Goal: Task Accomplishment & Management: Manage account settings

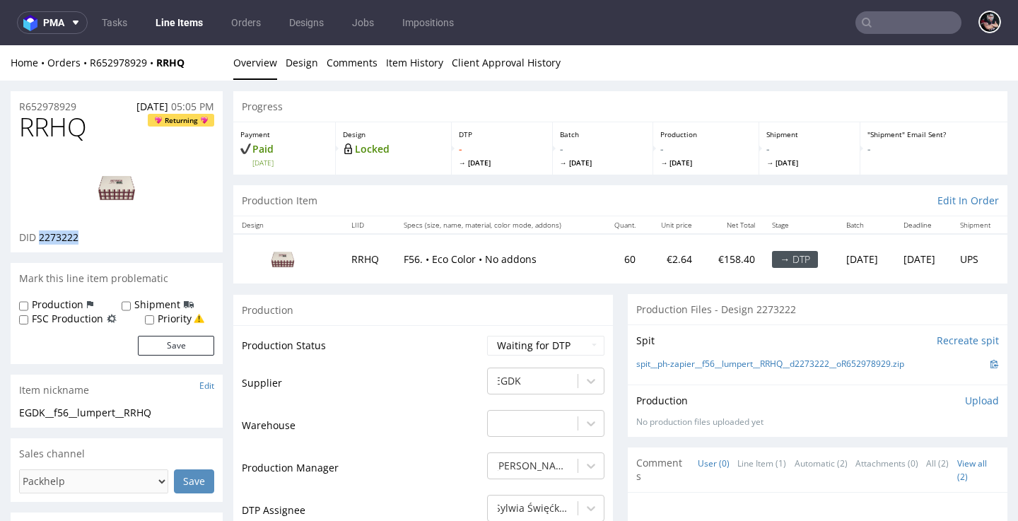
scroll to position [49, 0]
click at [707, 360] on link "spit__ph-zapier__f56__lumpert__RRHQ__d2273222__oR652978929.zip" at bounding box center [770, 364] width 268 height 12
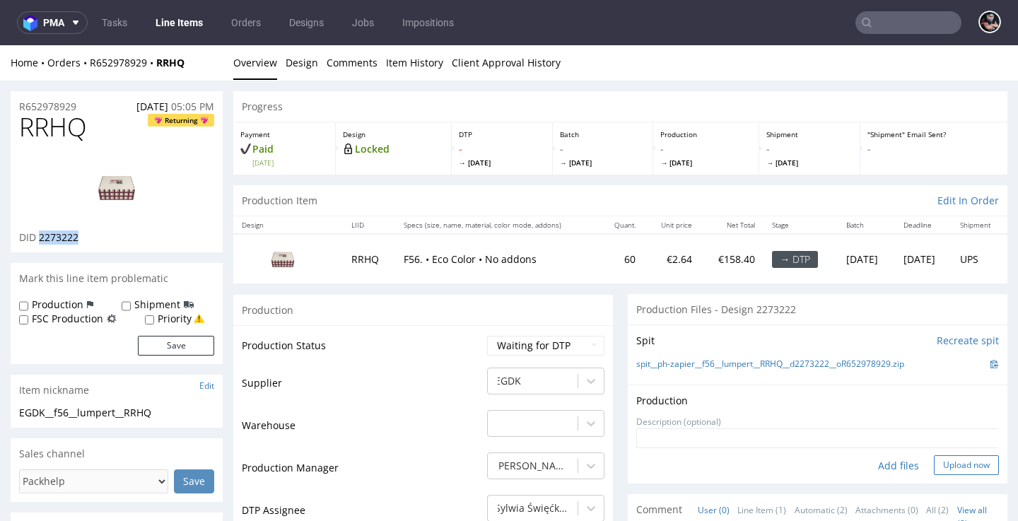
click at [935, 456] on button "Upload now" at bounding box center [966, 465] width 65 height 20
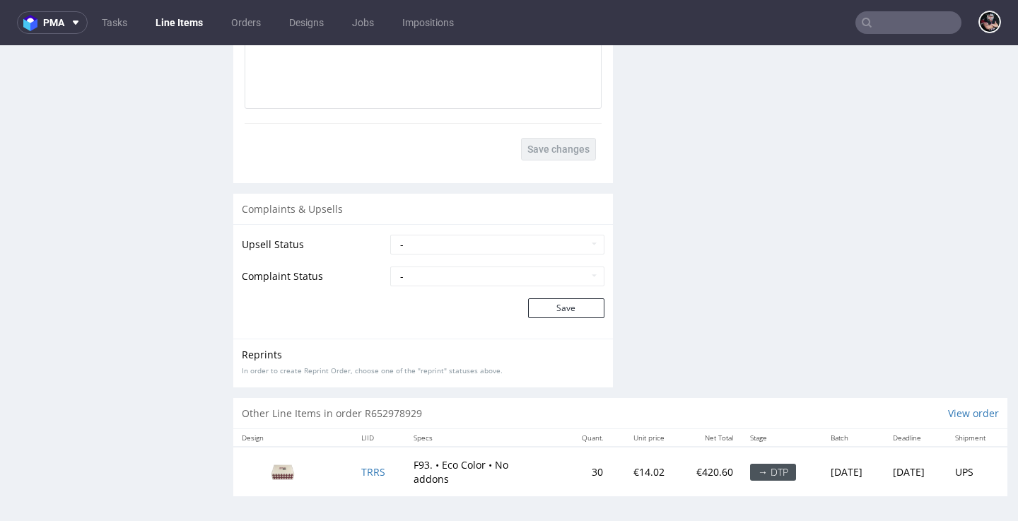
scroll to position [4, 0]
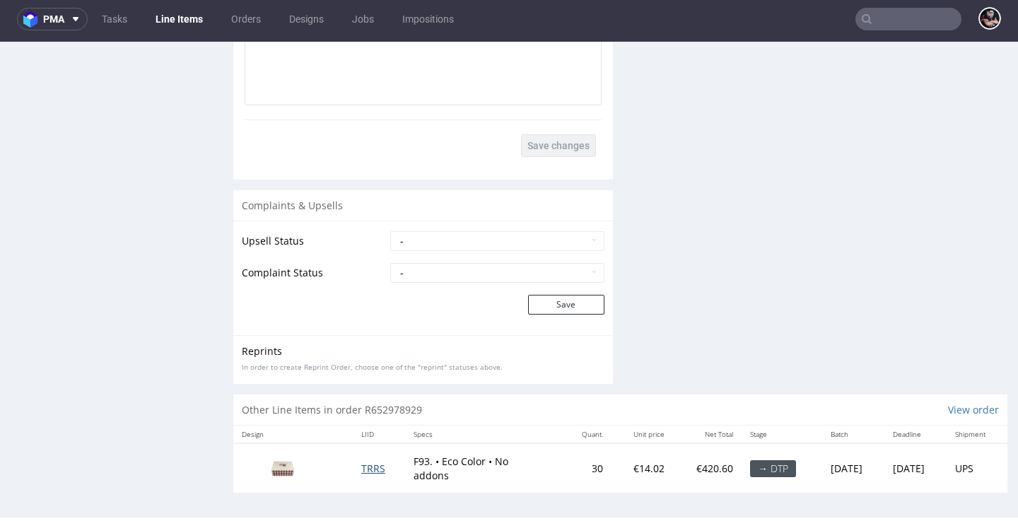
click at [361, 462] on span "TRRS" at bounding box center [373, 468] width 24 height 13
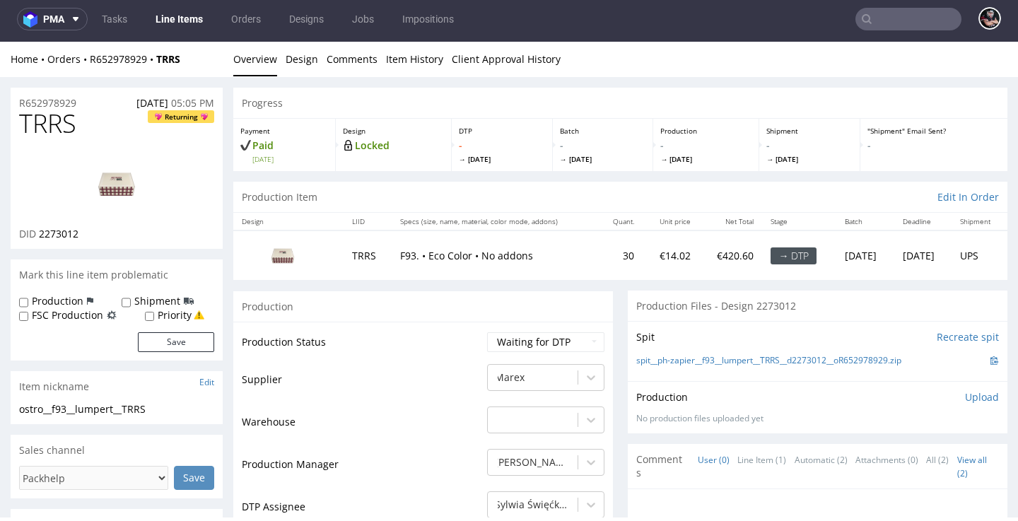
click at [52, 230] on span "2273012" at bounding box center [59, 233] width 40 height 13
copy span "2273012"
click at [708, 361] on link "spit__ph-zapier__f93__lumpert__TRRS__d2273012__oR652978929.zip" at bounding box center [768, 361] width 265 height 12
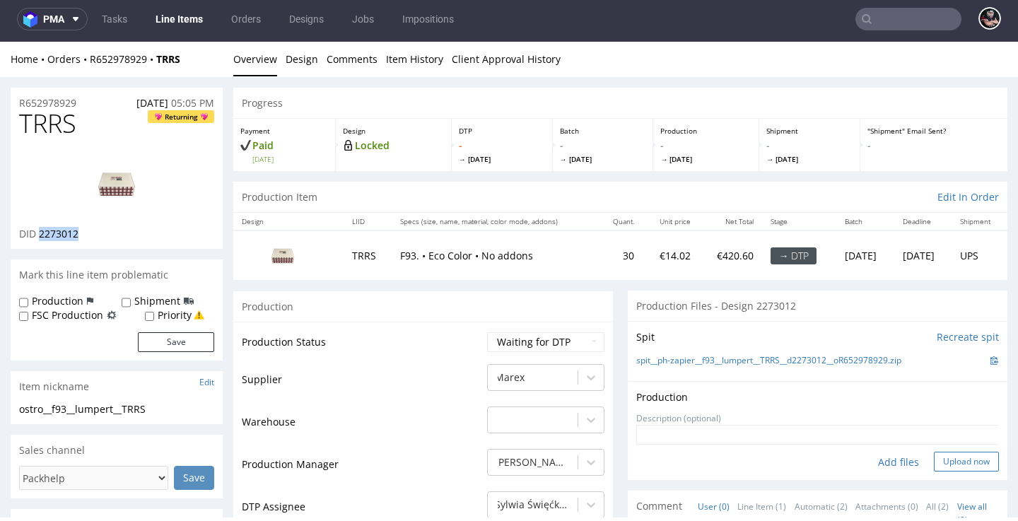
click at [937, 455] on button "Upload now" at bounding box center [966, 462] width 65 height 20
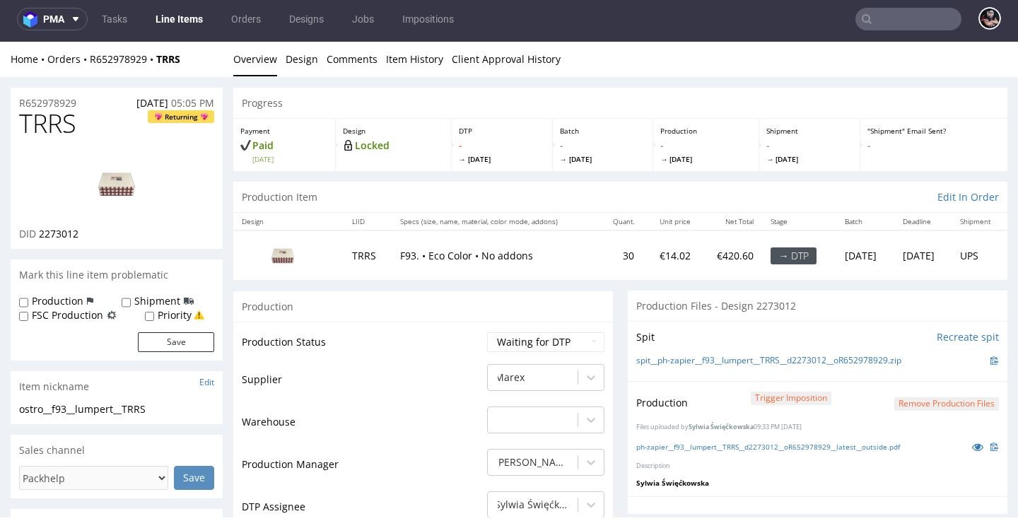
scroll to position [114, 0]
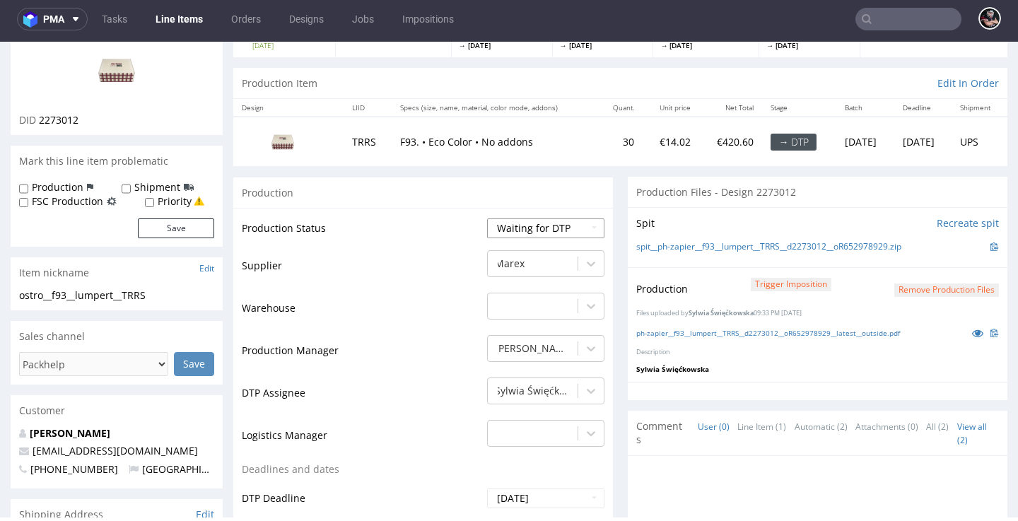
select select "dtp_production_ready"
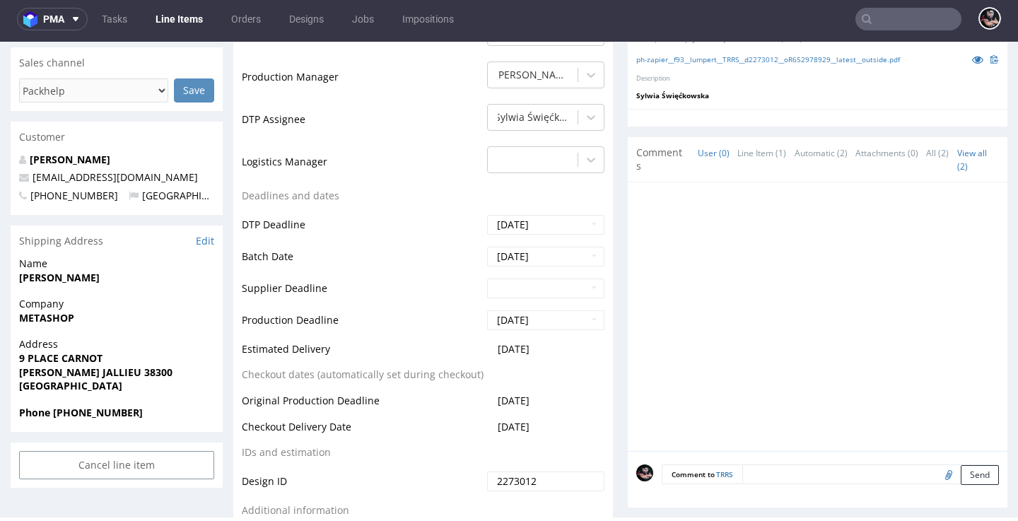
scroll to position [547, 0]
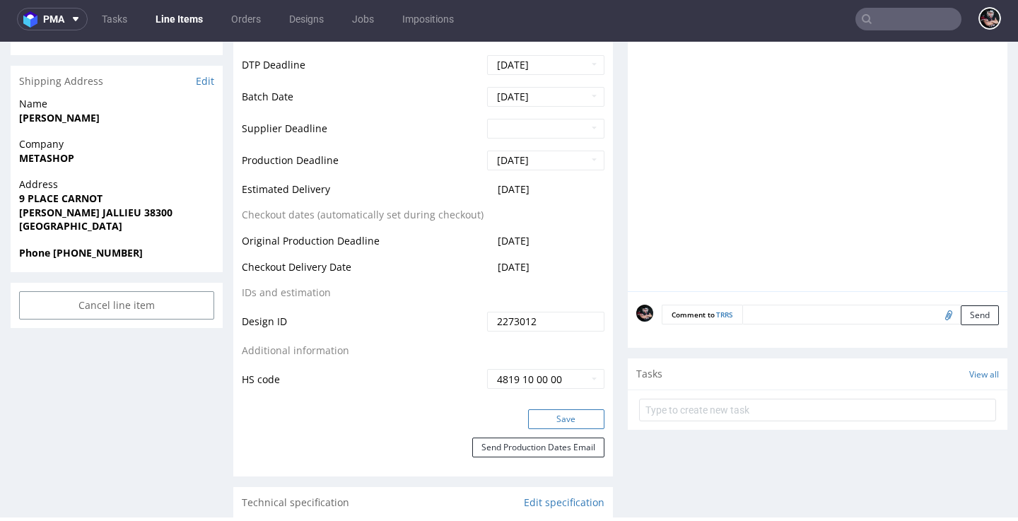
click at [546, 409] on button "Save" at bounding box center [566, 419] width 76 height 20
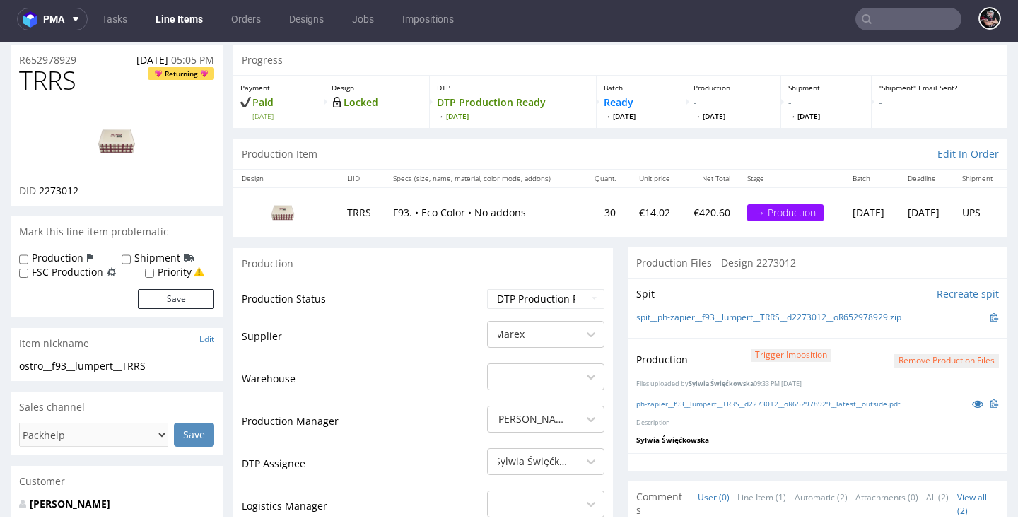
scroll to position [0, 0]
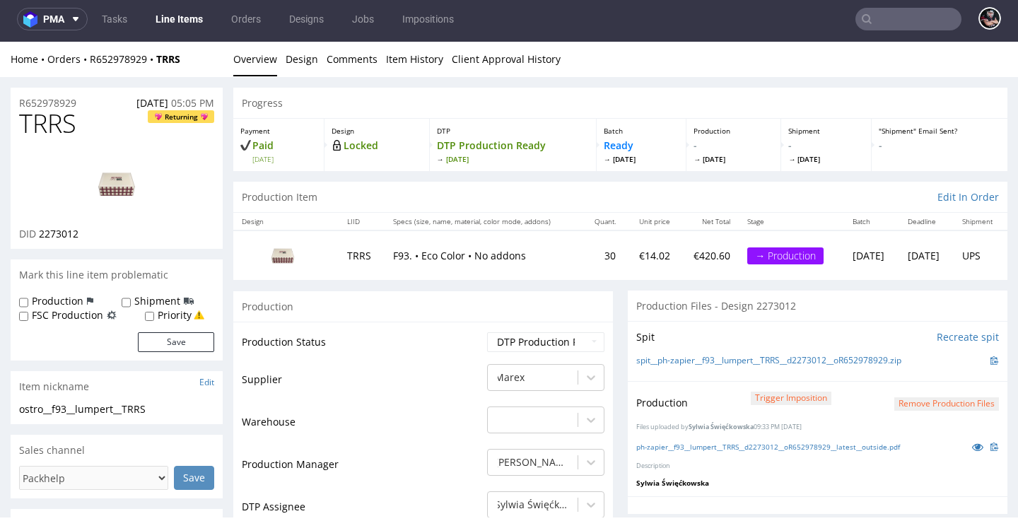
click at [187, 17] on link "Line Items" at bounding box center [179, 19] width 64 height 23
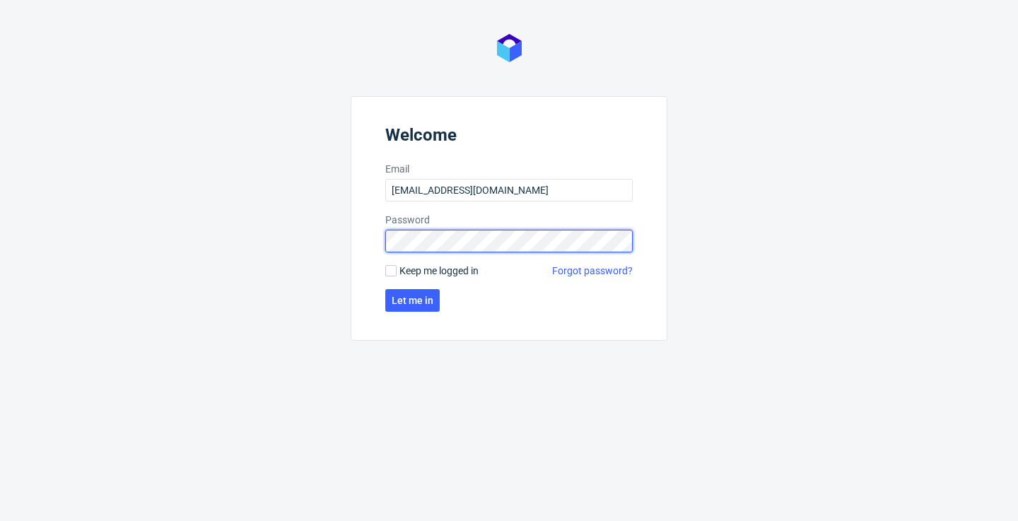
click at [413, 300] on button "Let me in" at bounding box center [412, 300] width 54 height 23
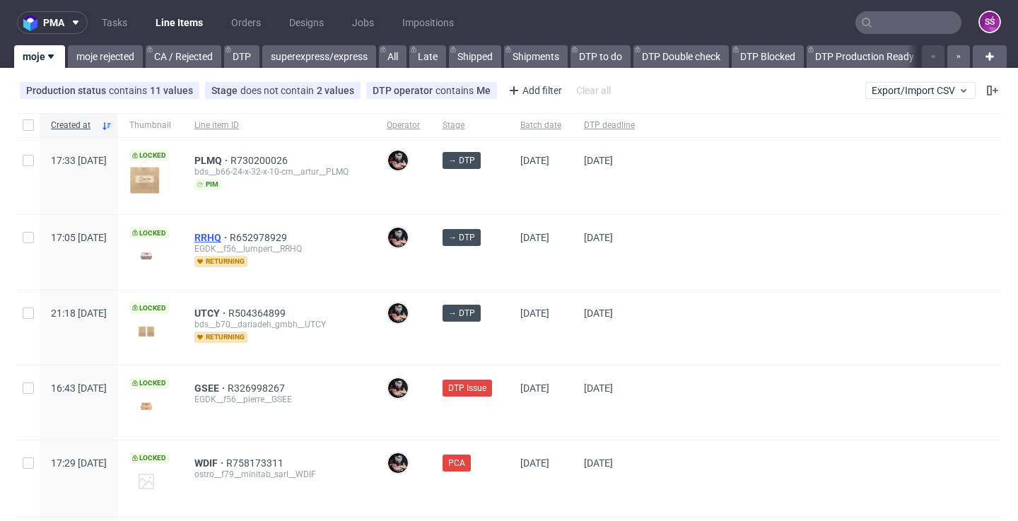
click at [230, 238] on span "RRHQ" at bounding box center [211, 237] width 35 height 11
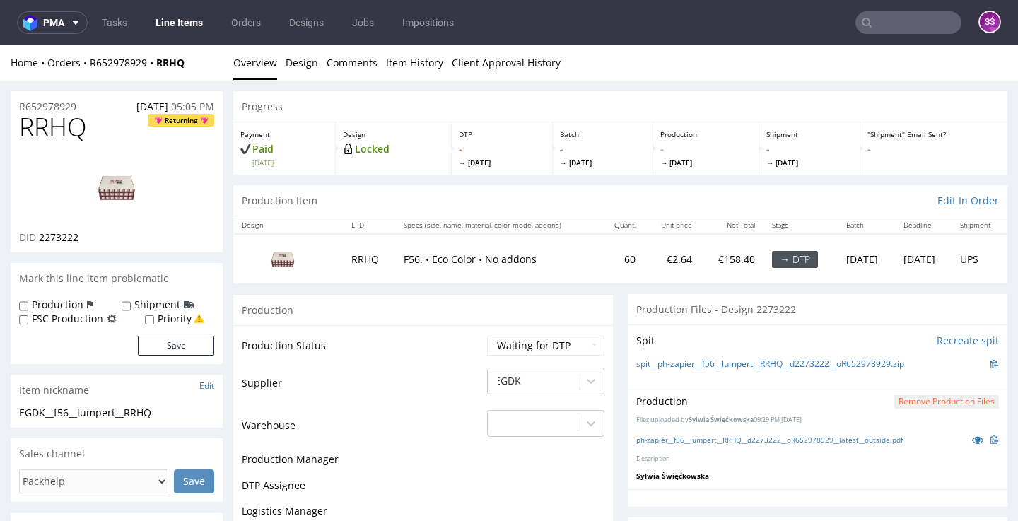
scroll to position [20, 0]
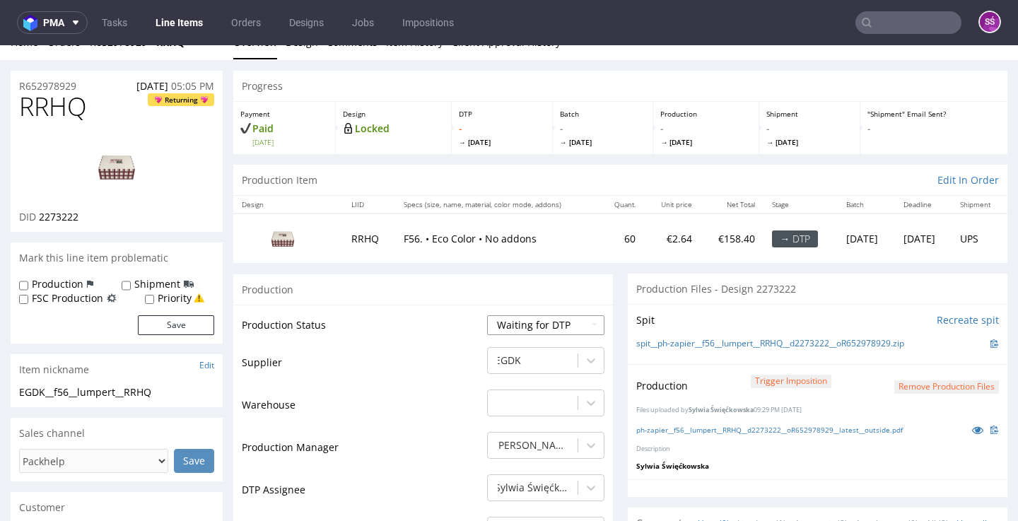
select select "dtp_production_ready"
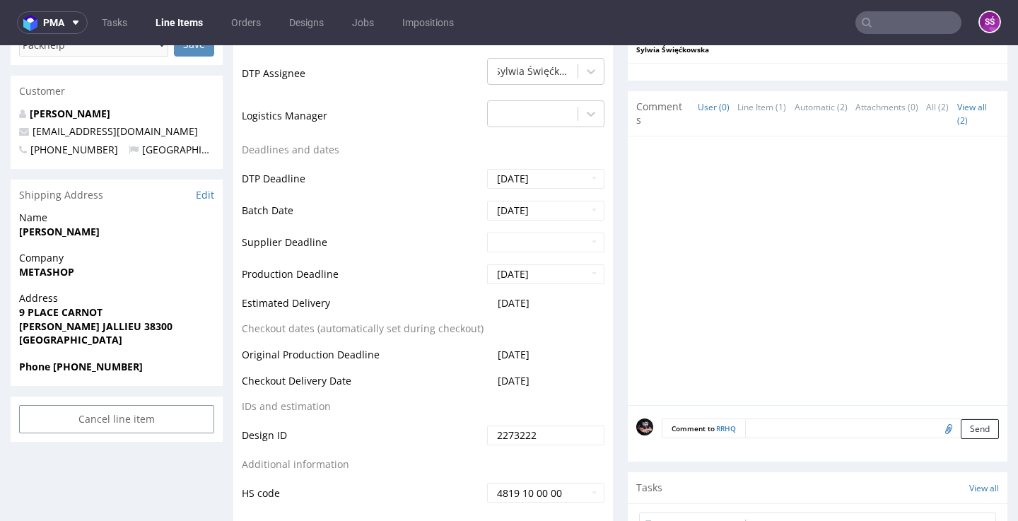
scroll to position [544, 0]
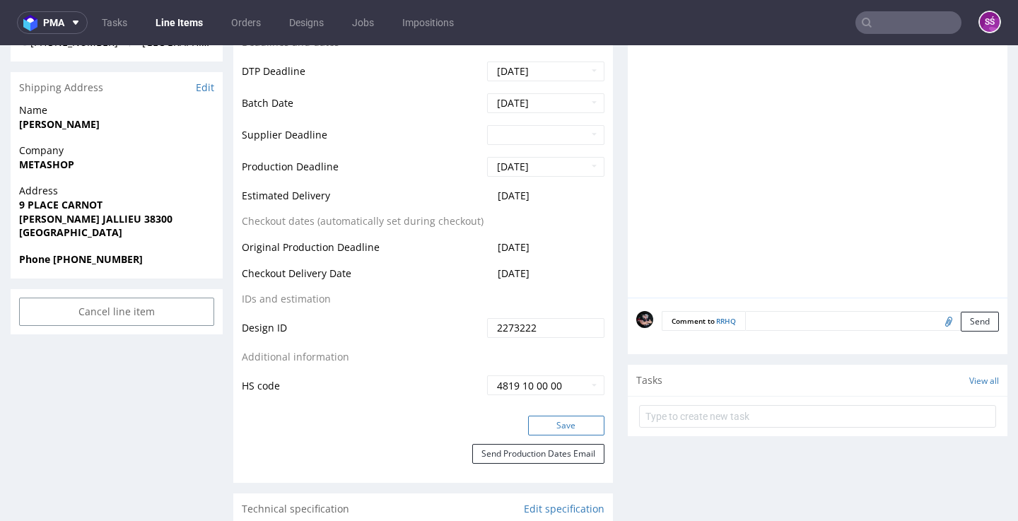
click at [558, 426] on button "Save" at bounding box center [566, 426] width 76 height 20
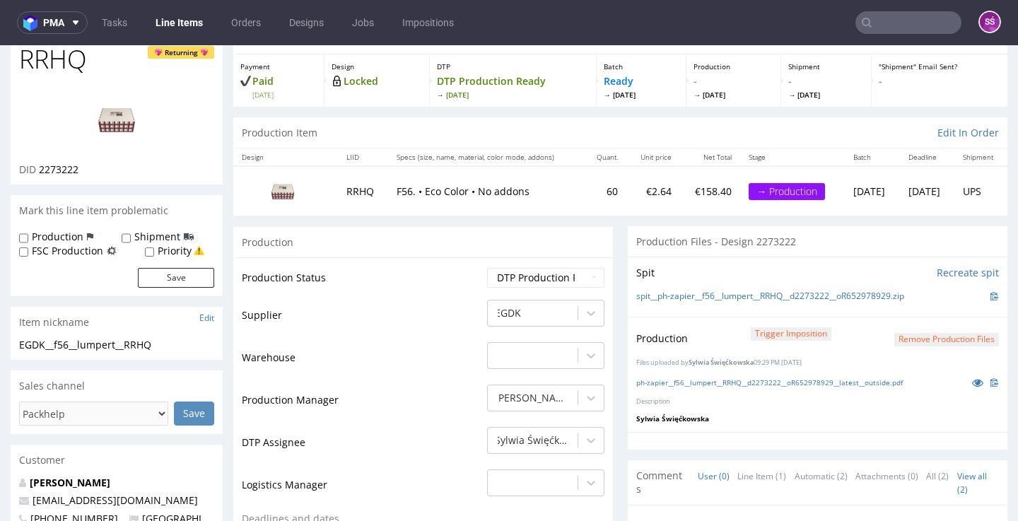
click at [160, 16] on link "Line Items" at bounding box center [179, 22] width 64 height 23
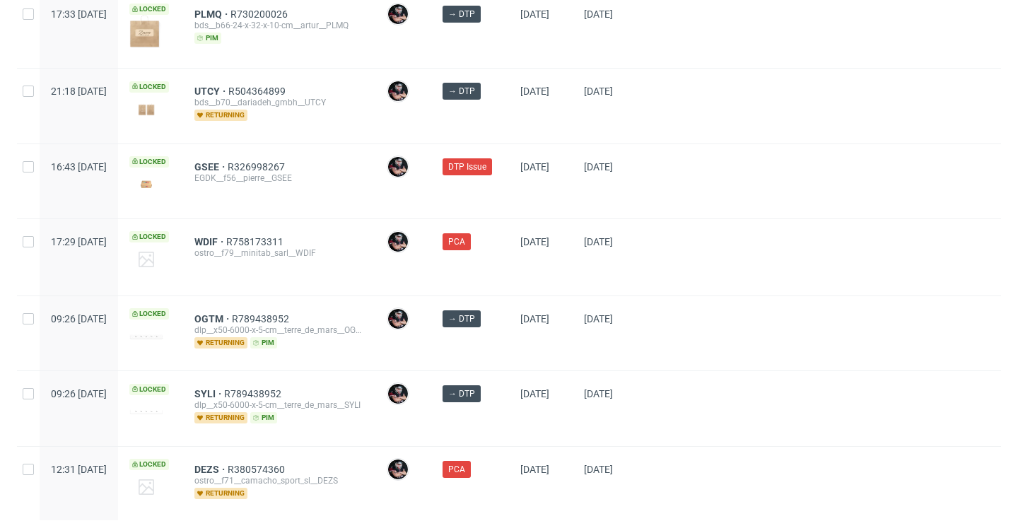
scroll to position [50, 0]
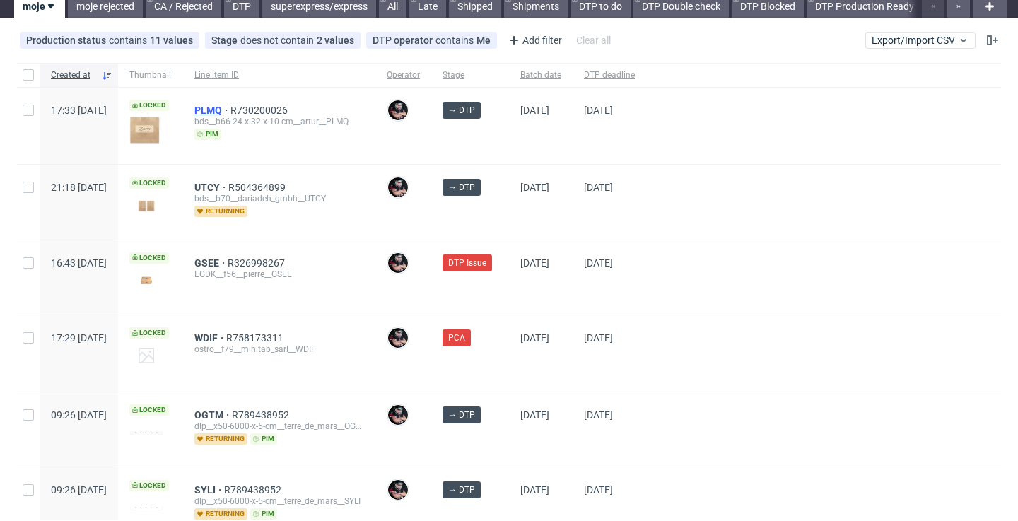
click at [230, 112] on span "PLMQ" at bounding box center [212, 110] width 36 height 11
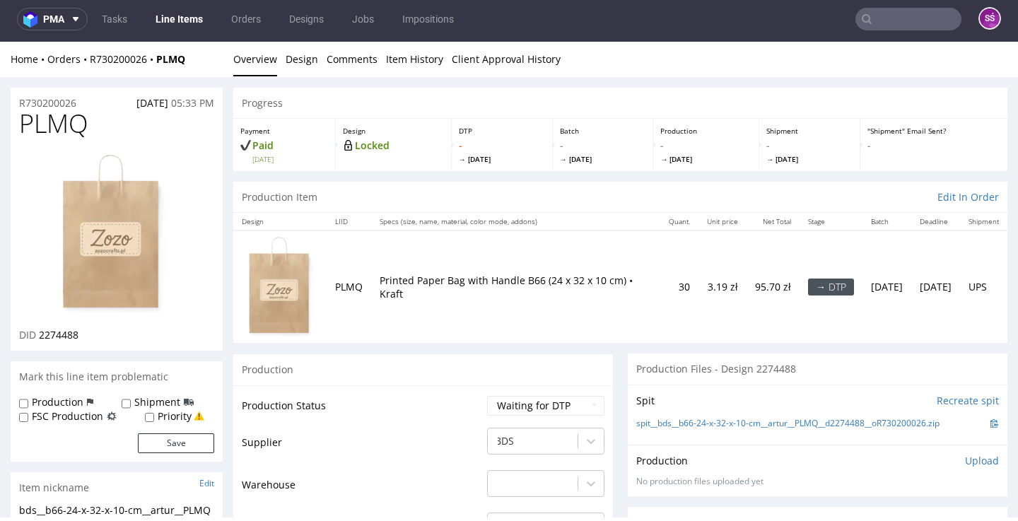
click at [77, 120] on span "PLMQ" at bounding box center [53, 124] width 69 height 28
copy span "PLMQ"
click at [687, 418] on link "spit__bds__b66-24-x-32-x-10-cm__artur__PLMQ__d2274488__oR730200026.zip" at bounding box center [787, 424] width 303 height 12
click at [59, 337] on span "2274488" at bounding box center [59, 334] width 40 height 13
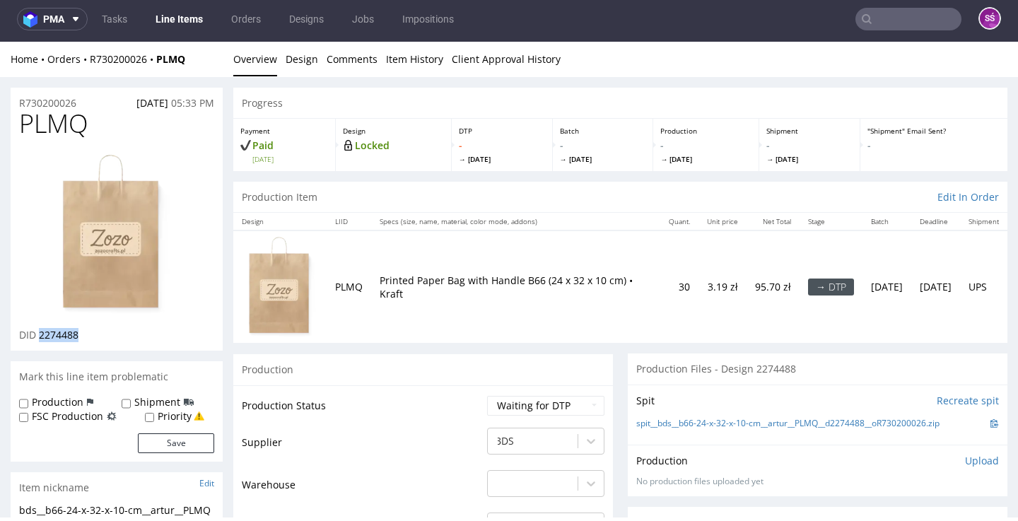
click at [59, 337] on span "2274488" at bounding box center [59, 334] width 40 height 13
copy span "2274488"
click at [296, 58] on link "Design" at bounding box center [302, 59] width 33 height 35
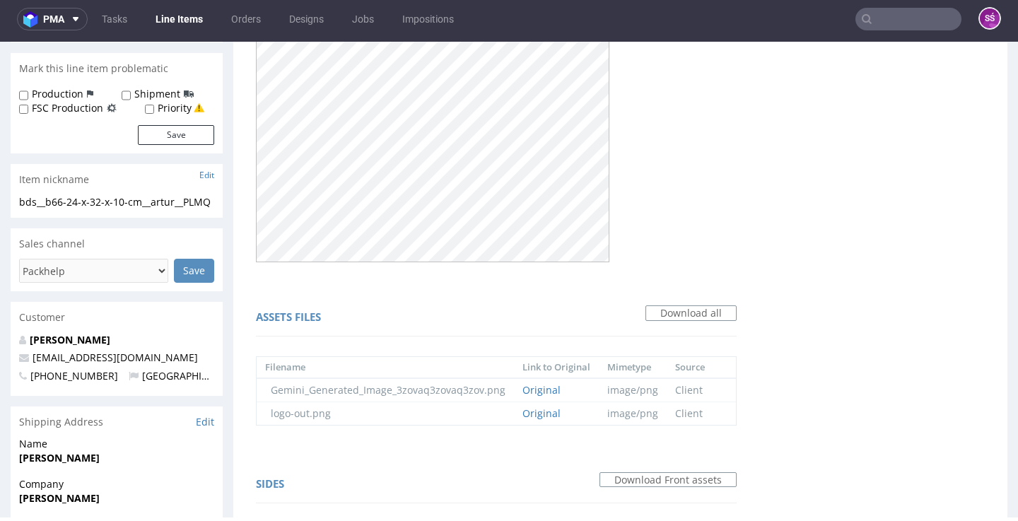
scroll to position [590, 0]
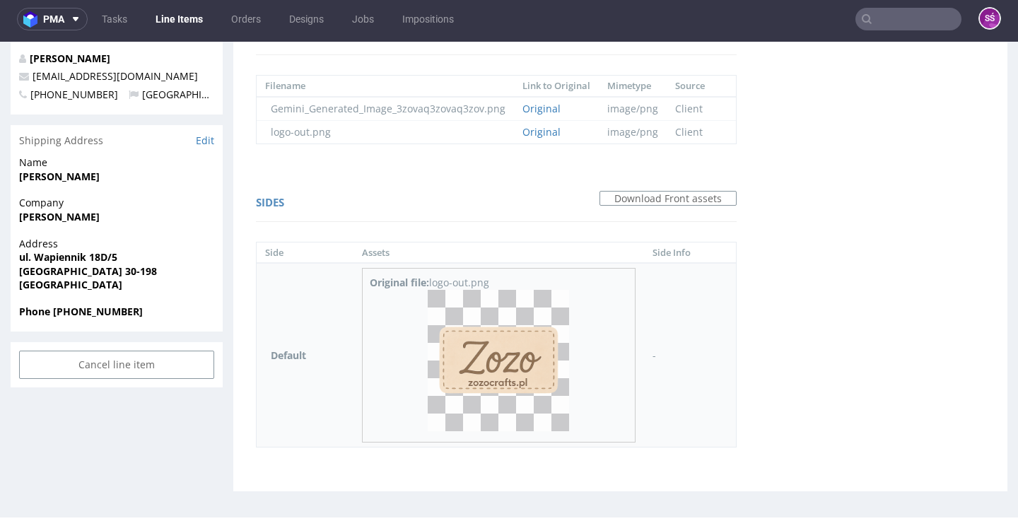
click at [486, 351] on img at bounding box center [498, 360] width 141 height 141
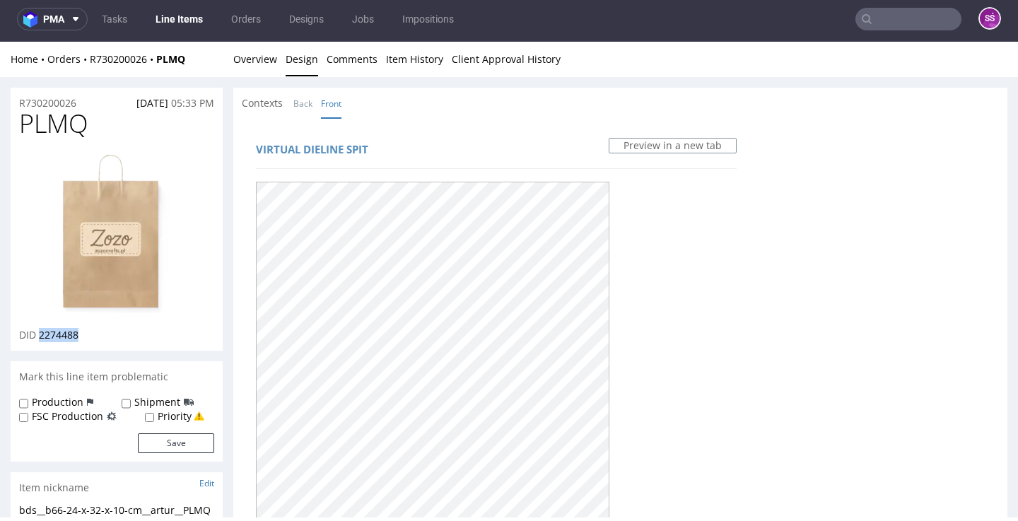
scroll to position [0, 0]
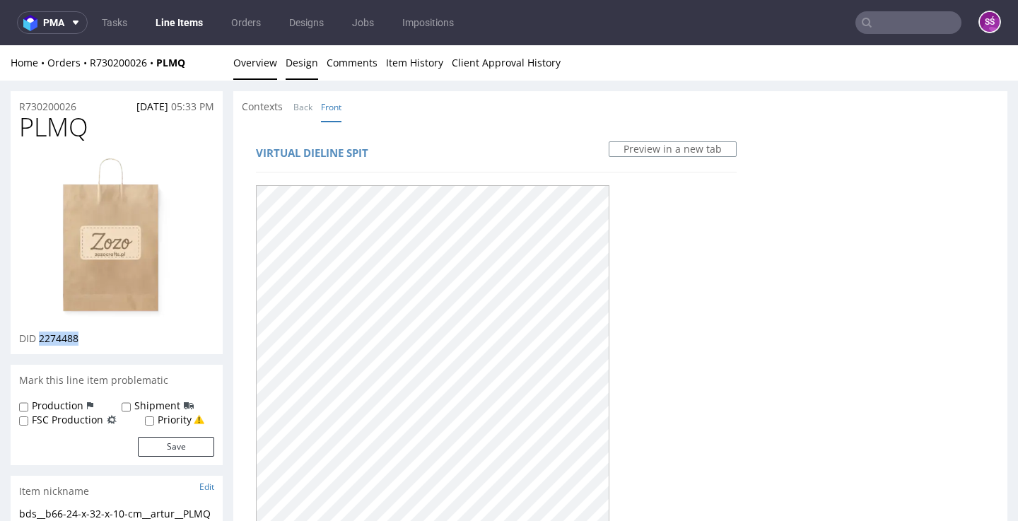
click at [253, 67] on link "Overview" at bounding box center [255, 62] width 44 height 35
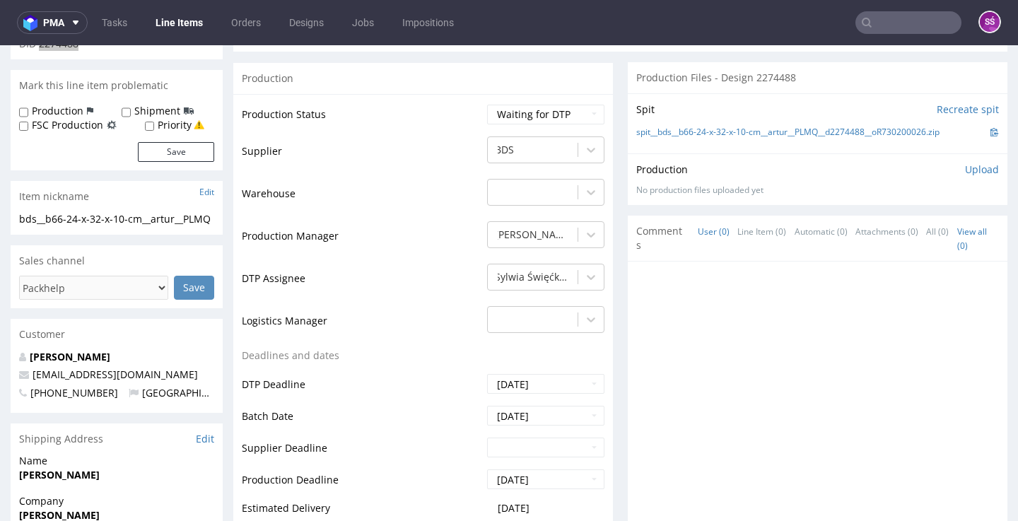
scroll to position [271, 0]
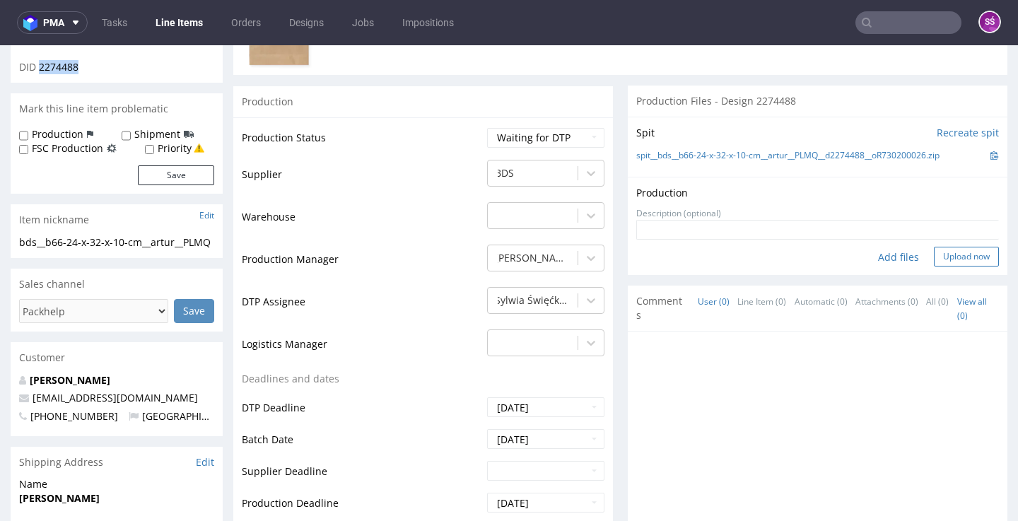
click at [938, 255] on button "Upload now" at bounding box center [966, 257] width 65 height 20
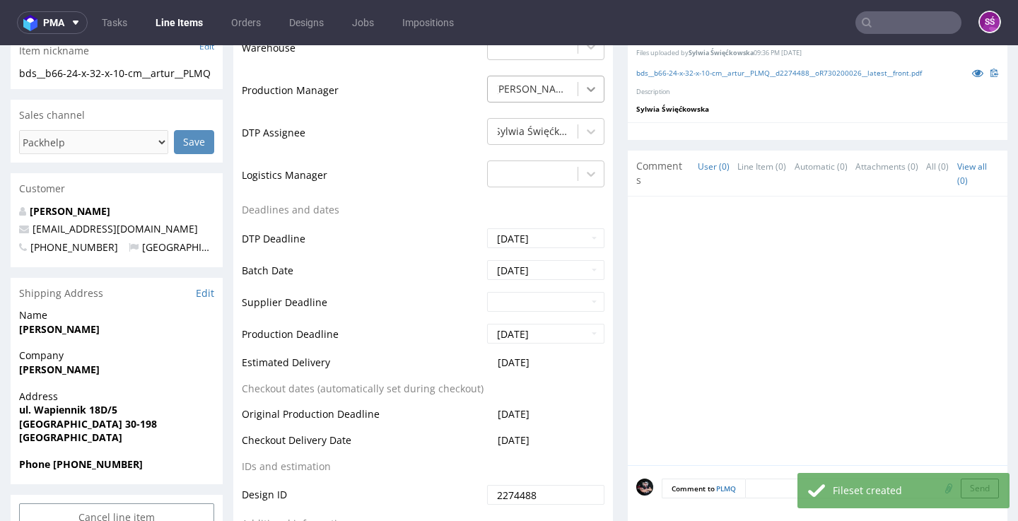
scroll to position [303, 0]
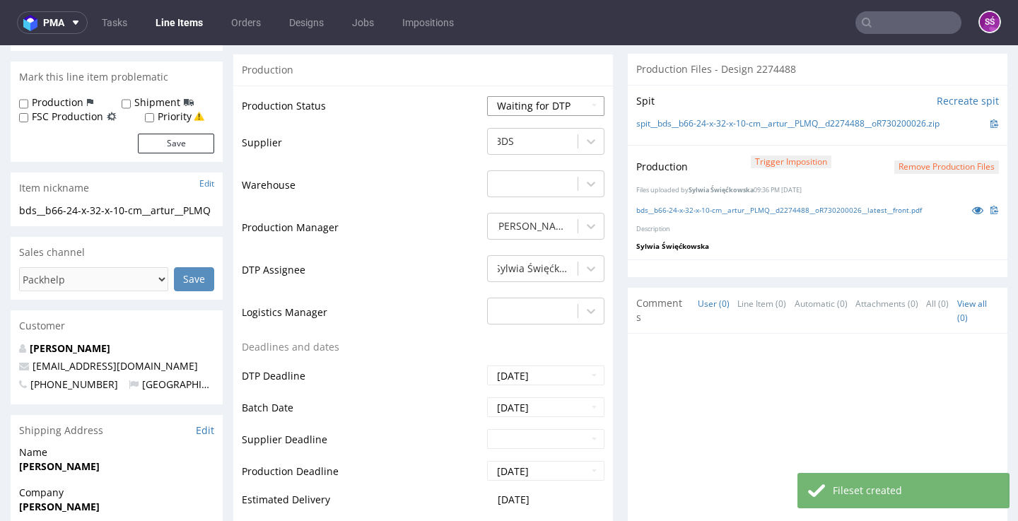
select select "dtp_production_ready"
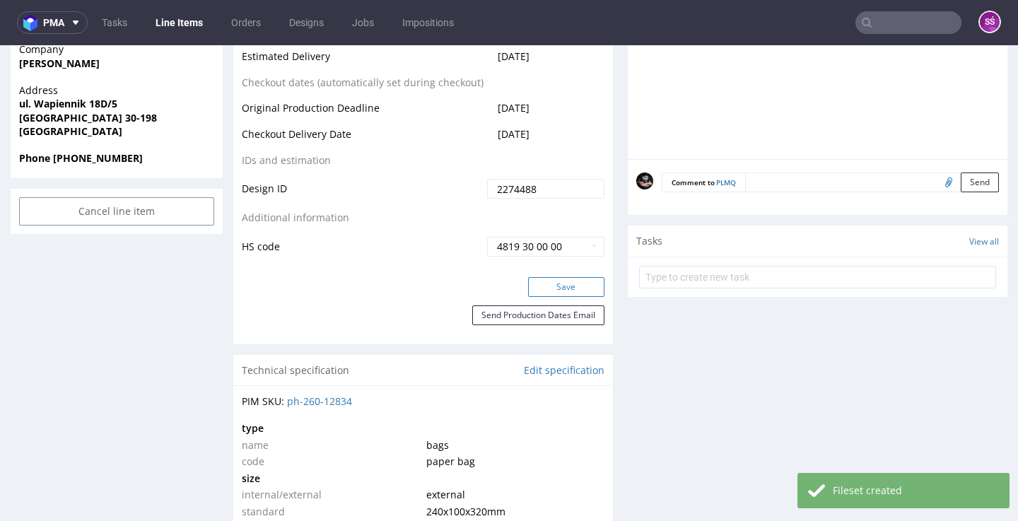
click at [548, 283] on button "Save" at bounding box center [566, 287] width 76 height 20
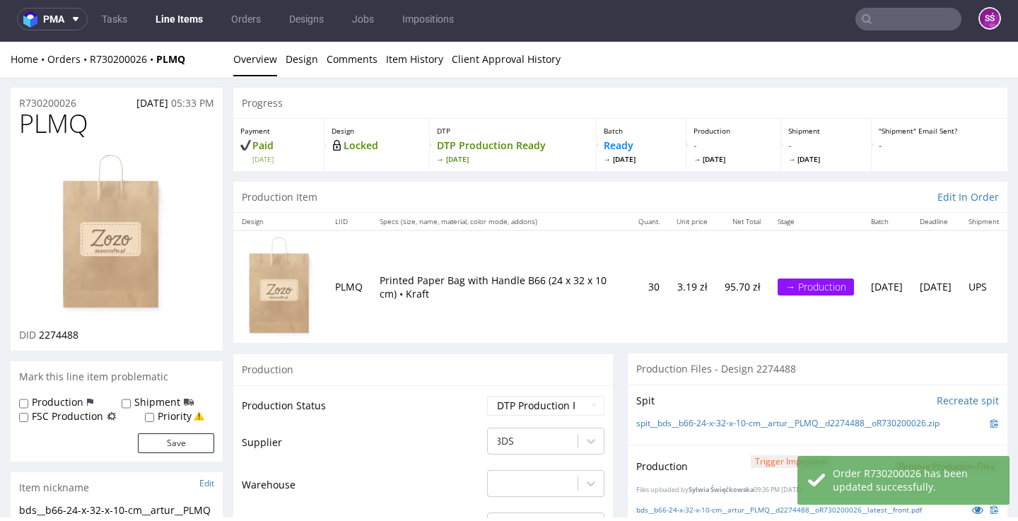
scroll to position [0, 0]
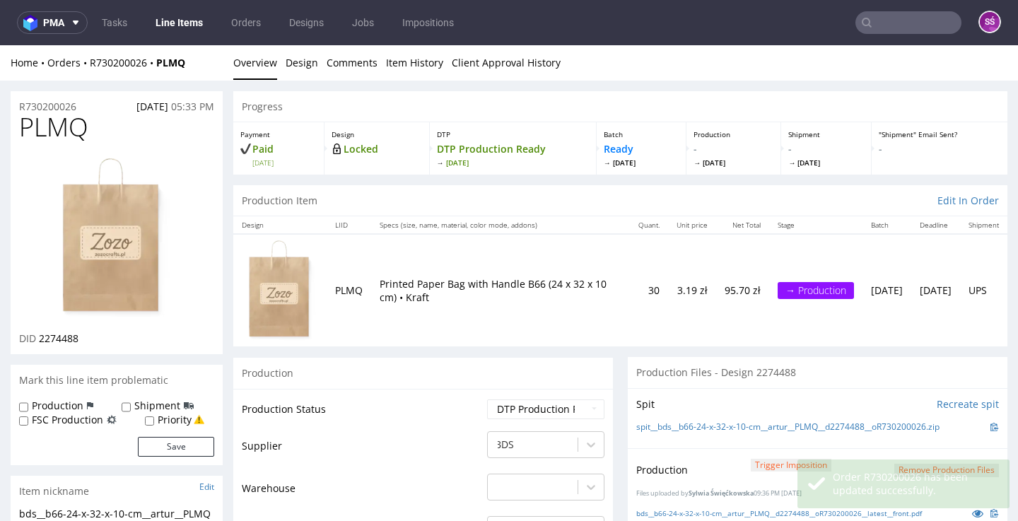
click at [184, 21] on link "Line Items" at bounding box center [179, 22] width 64 height 23
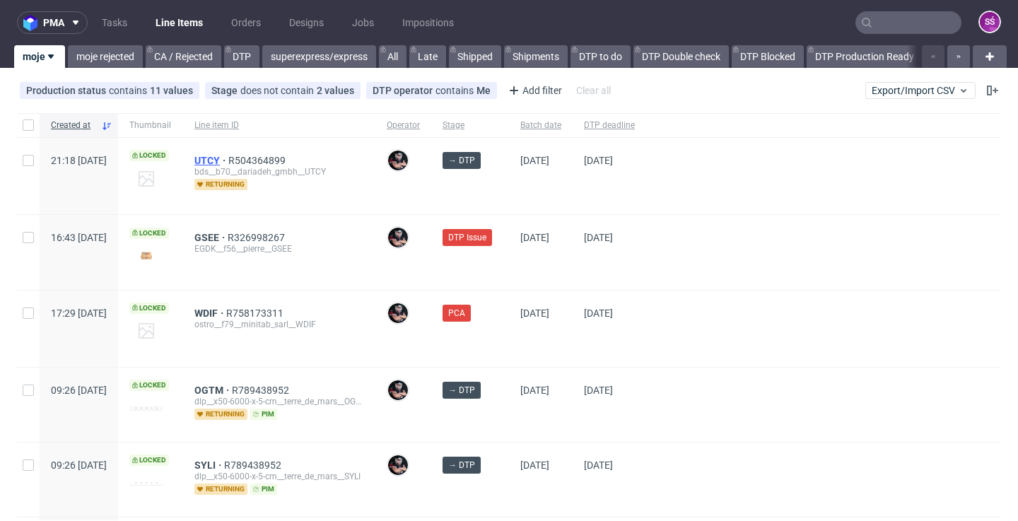
click at [228, 161] on span "UTCY" at bounding box center [211, 160] width 34 height 11
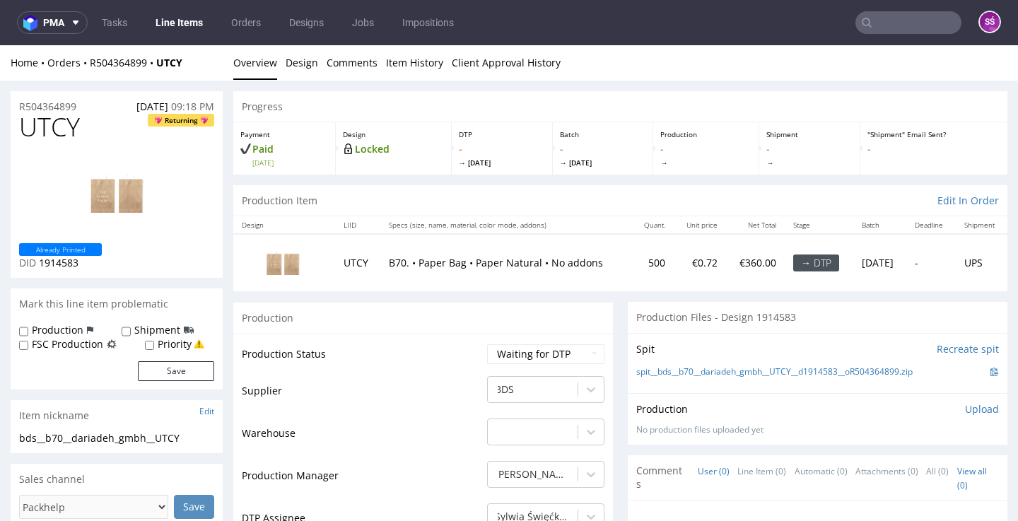
scroll to position [82, 0]
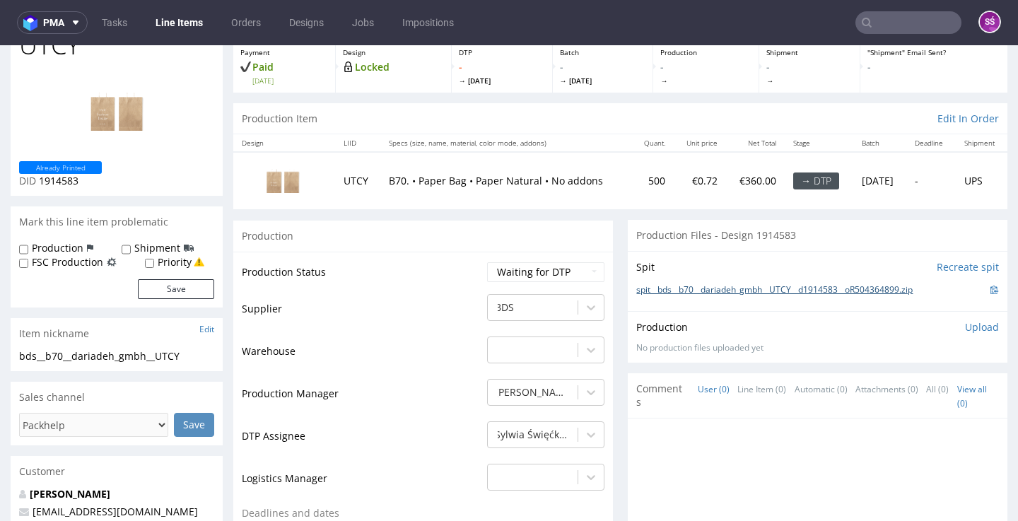
click at [686, 296] on link "spit__bds__b70__dariadeh_gmbh__UTCY__d1914583__oR504364899.zip" at bounding box center [774, 290] width 276 height 12
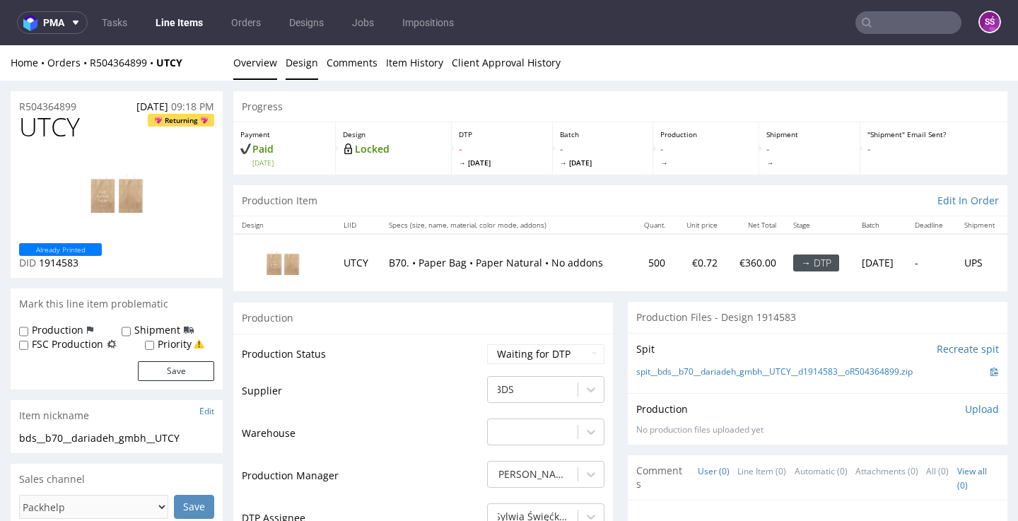
click at [286, 60] on link "Design" at bounding box center [302, 62] width 33 height 35
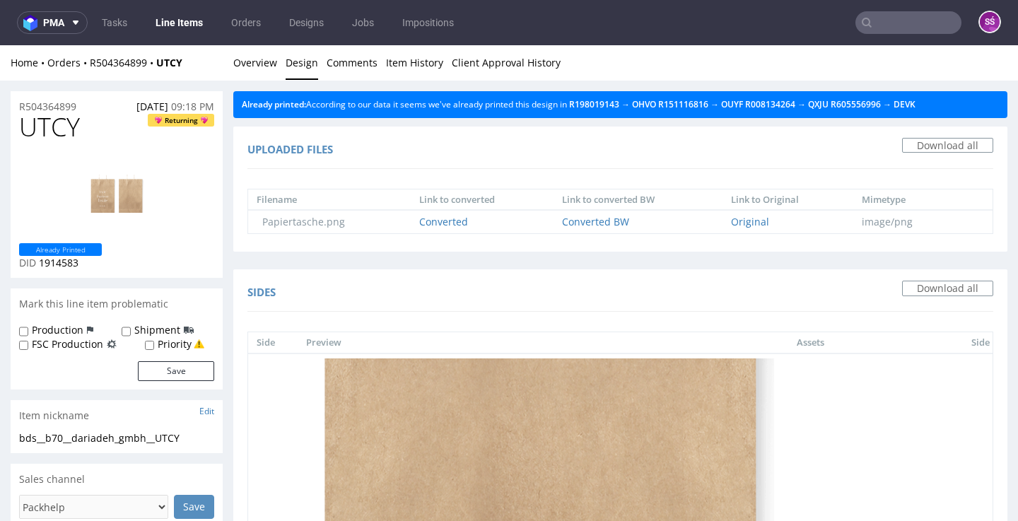
click at [45, 134] on span "UTCY" at bounding box center [49, 127] width 61 height 28
copy span "UTCY"
click at [71, 269] on span "1914583" at bounding box center [59, 262] width 40 height 13
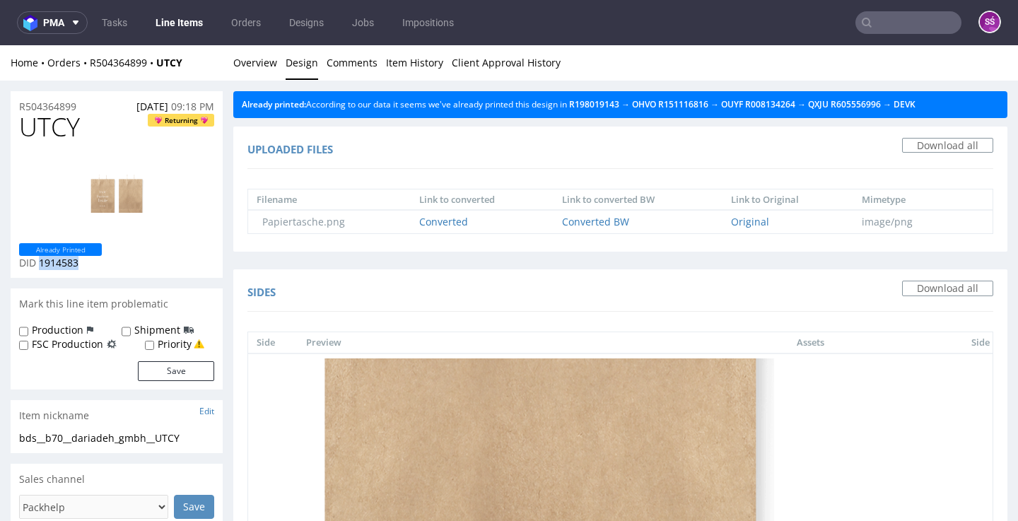
copy span "1914583"
click at [272, 70] on link "Overview" at bounding box center [255, 62] width 44 height 35
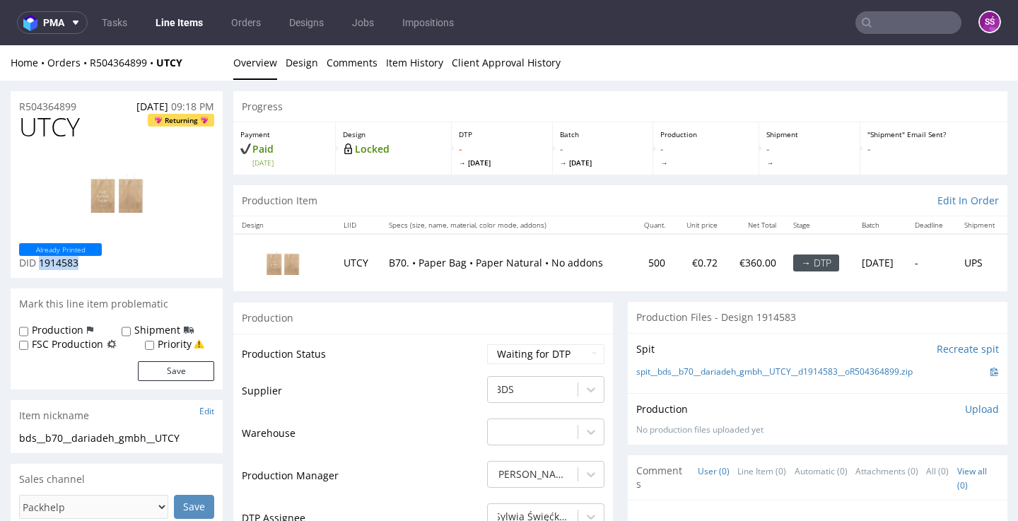
scroll to position [104, 0]
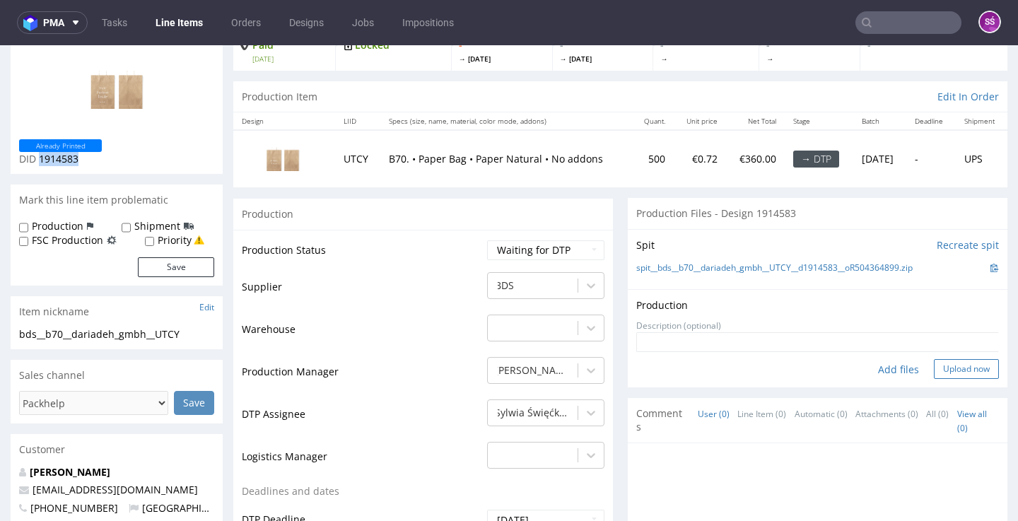
click at [941, 379] on button "Upload now" at bounding box center [966, 369] width 65 height 20
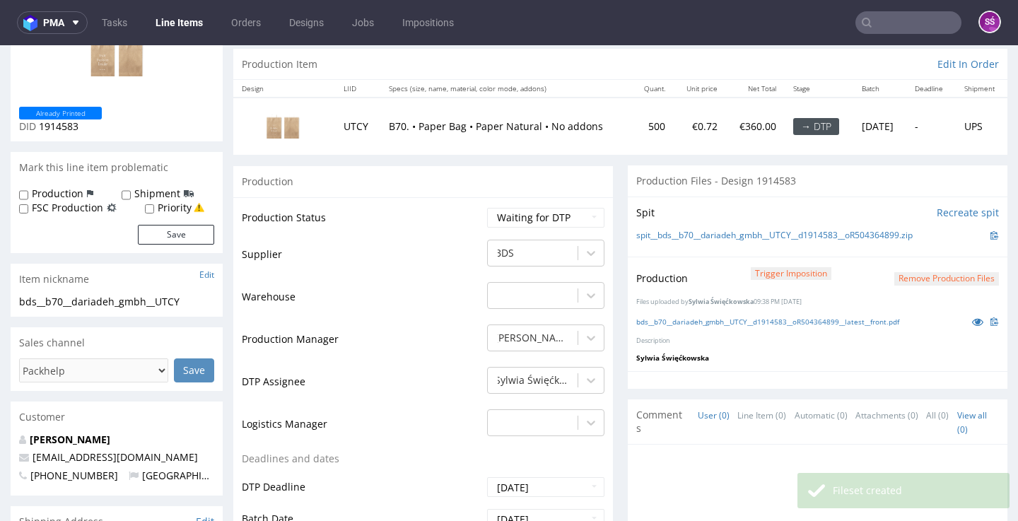
scroll to position [267, 0]
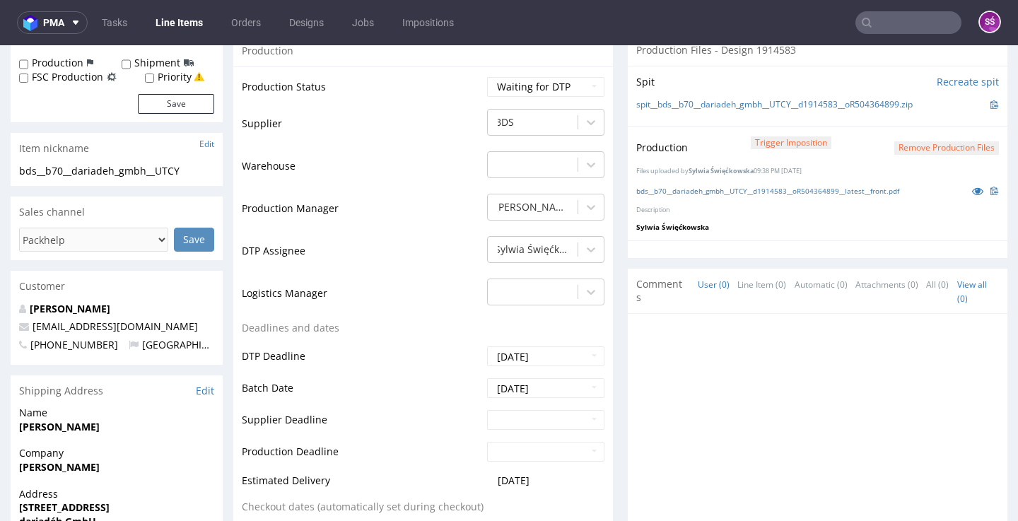
click at [556, 107] on td "Waiting for Artwork Waiting for Diecut Waiting for Mockup Waiting for DTP Waiti…" at bounding box center [544, 92] width 121 height 32
select select "dtp_production_ready"
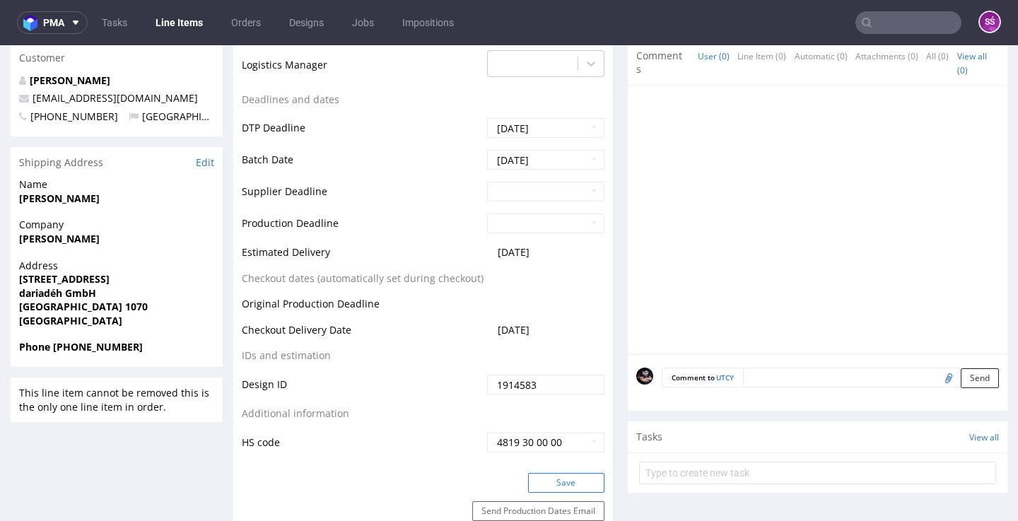
click at [552, 493] on button "Save" at bounding box center [566, 483] width 76 height 20
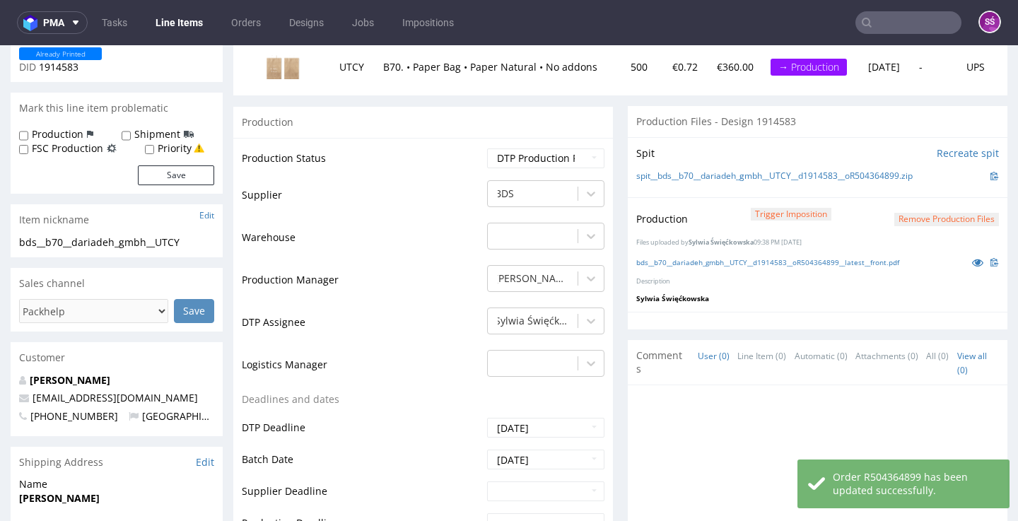
scroll to position [71, 0]
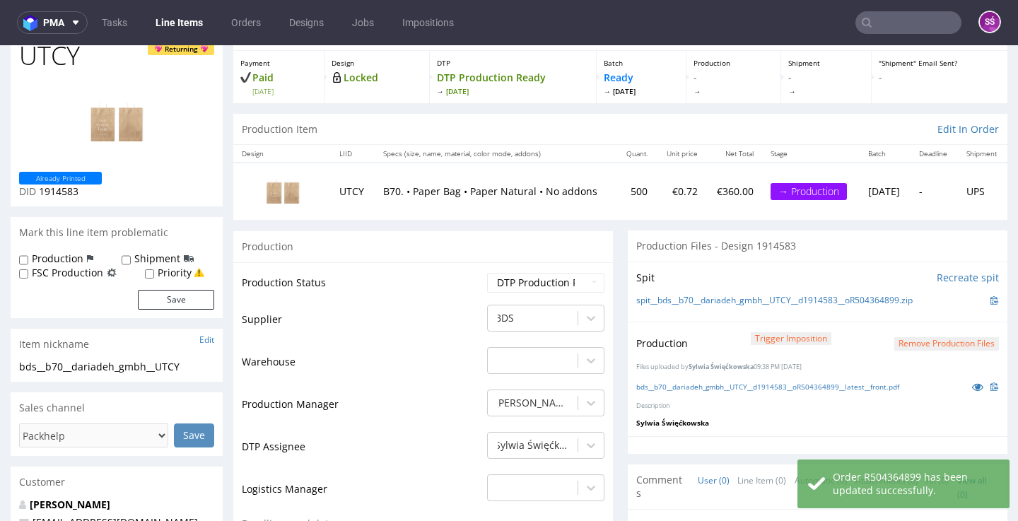
click at [190, 33] on link "Line Items" at bounding box center [179, 22] width 64 height 23
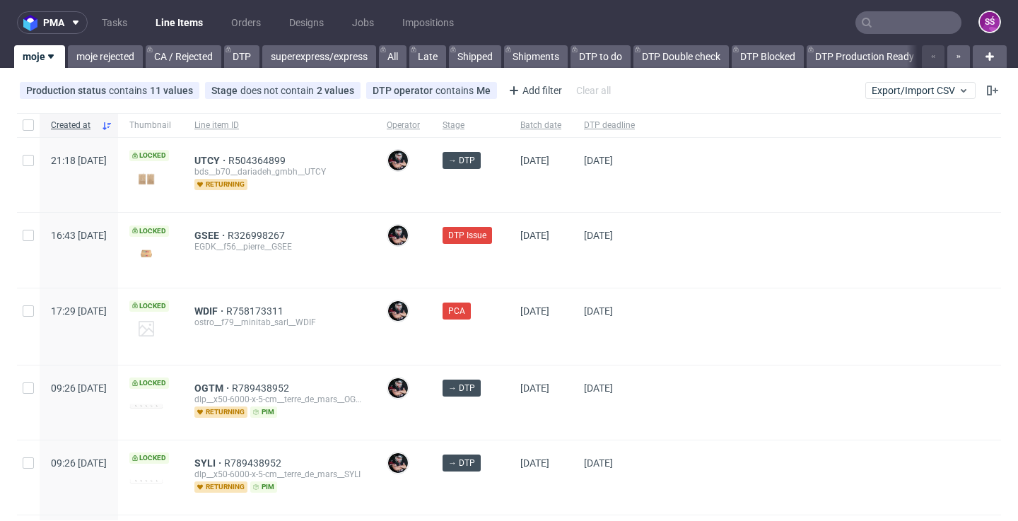
scroll to position [23, 0]
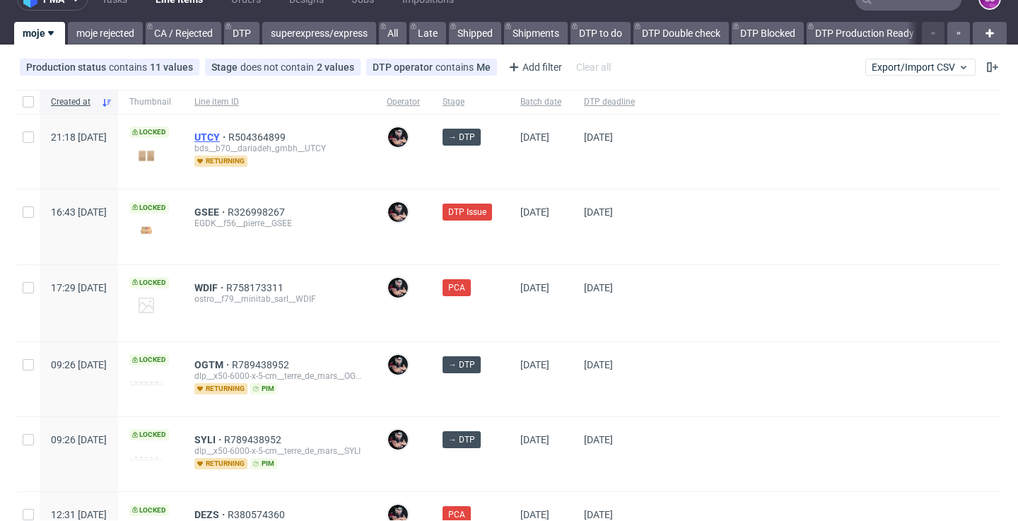
click at [228, 136] on span "UTCY" at bounding box center [211, 136] width 34 height 11
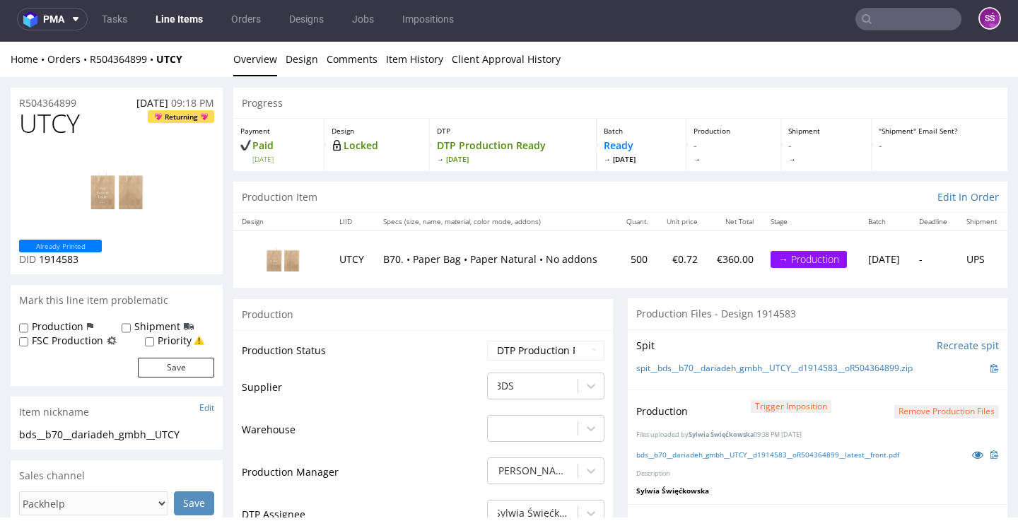
click at [187, 17] on link "Line Items" at bounding box center [179, 19] width 64 height 23
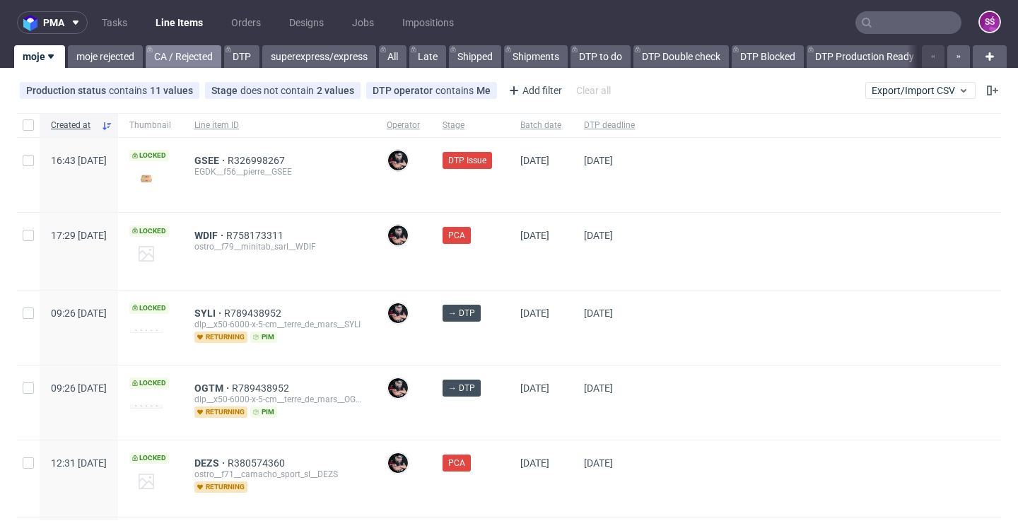
click at [200, 53] on link "CA / Rejected" at bounding box center [184, 56] width 76 height 23
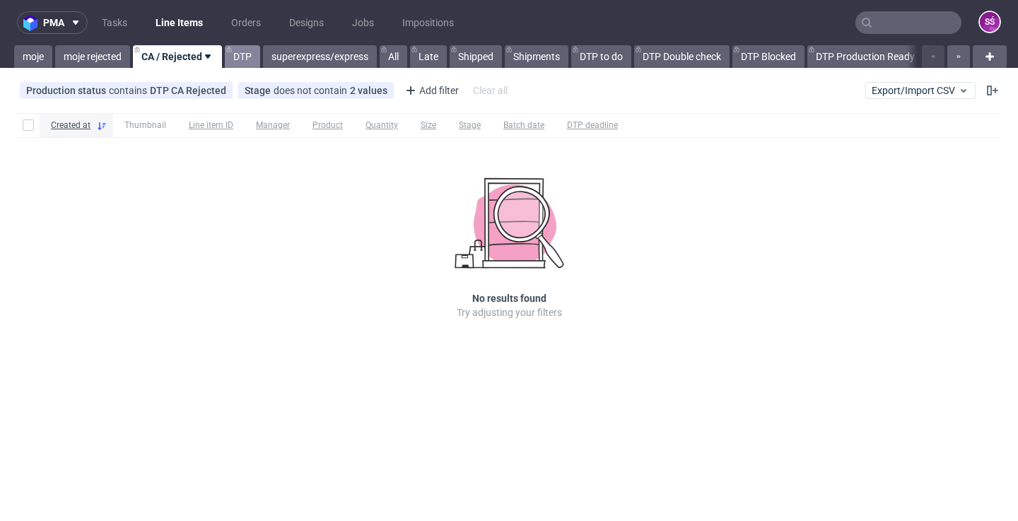
click at [240, 59] on link "DTP" at bounding box center [242, 56] width 35 height 23
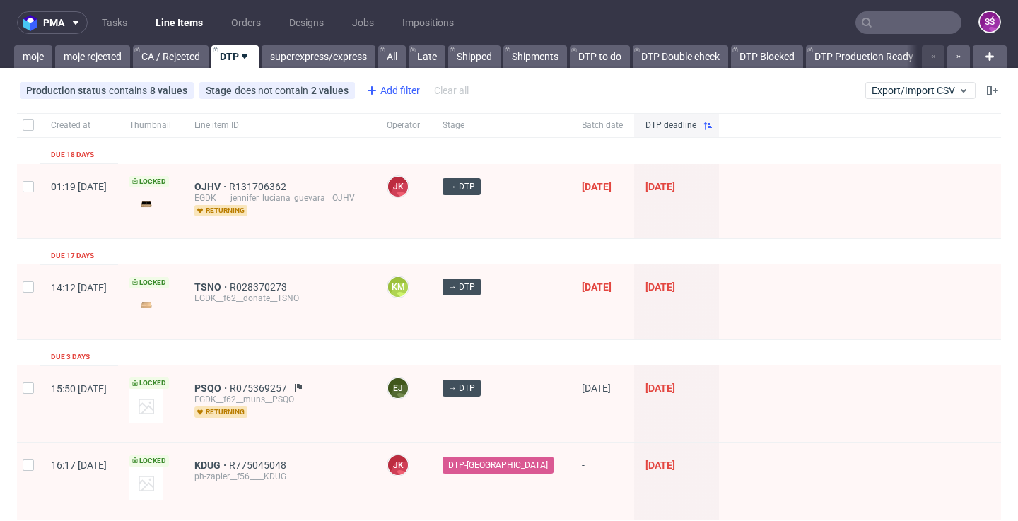
click at [379, 88] on div "Add filter" at bounding box center [392, 90] width 62 height 23
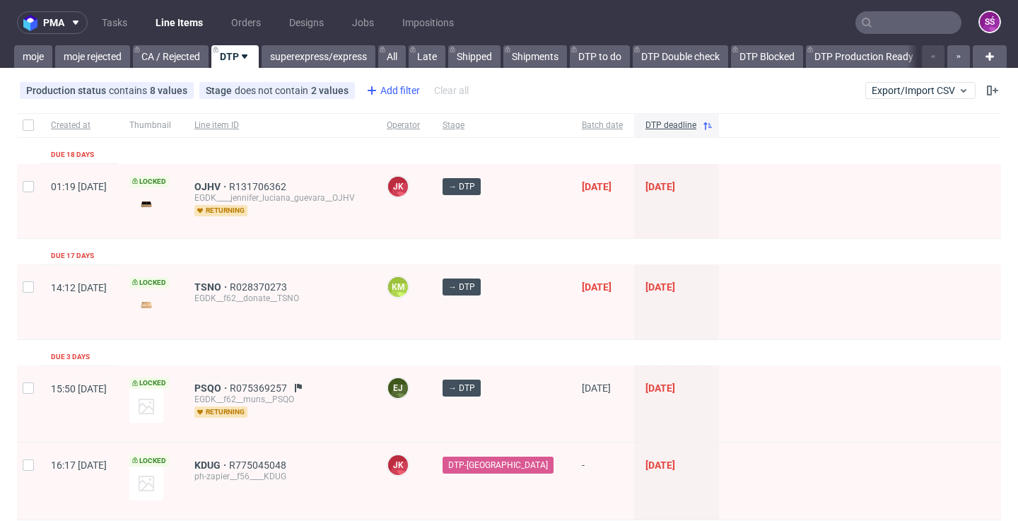
click at [377, 93] on div "Add filter" at bounding box center [392, 90] width 62 height 23
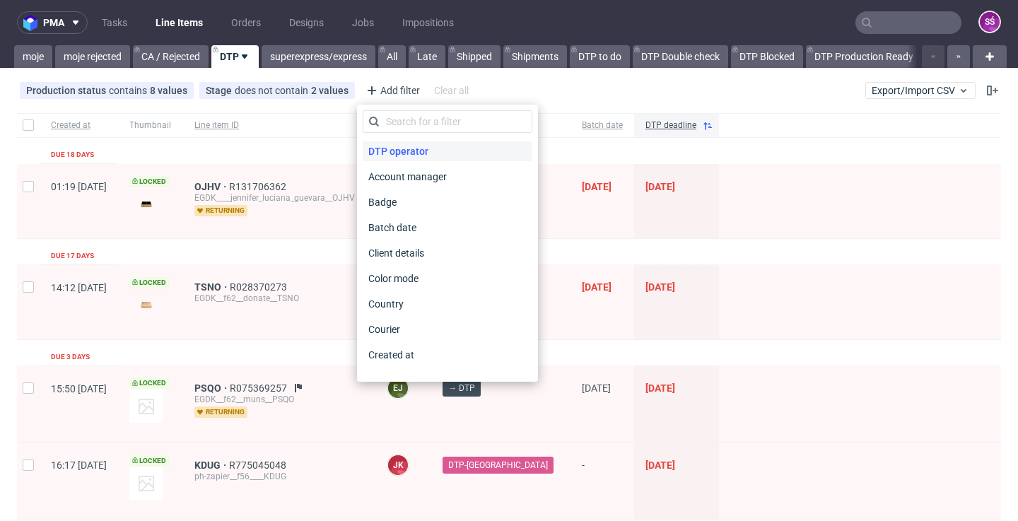
click at [389, 148] on span "DTP operator" at bounding box center [398, 151] width 71 height 20
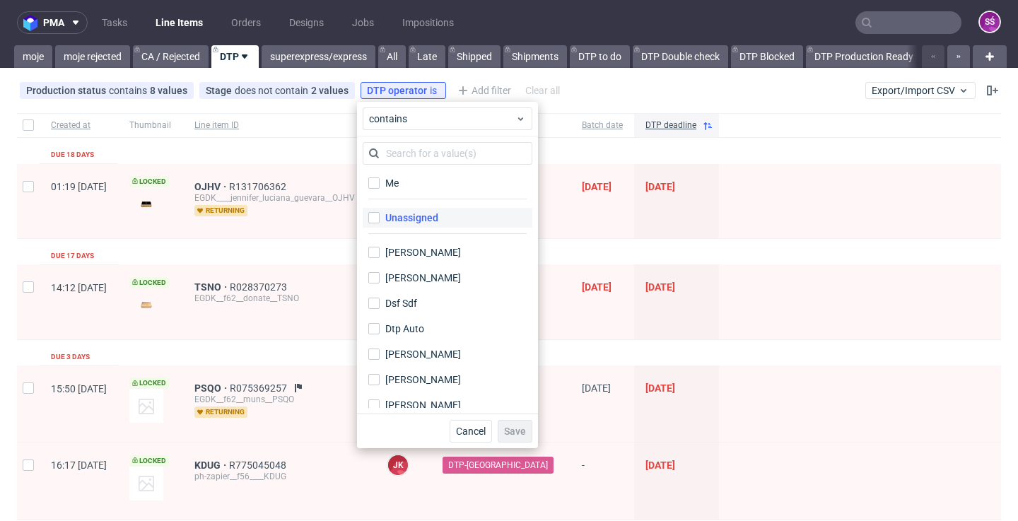
click at [408, 215] on div "Unassigned" at bounding box center [411, 218] width 53 height 14
click at [380, 215] on input "Unassigned" at bounding box center [373, 217] width 11 height 11
checkbox input "true"
click at [522, 430] on span "Save" at bounding box center [515, 431] width 22 height 10
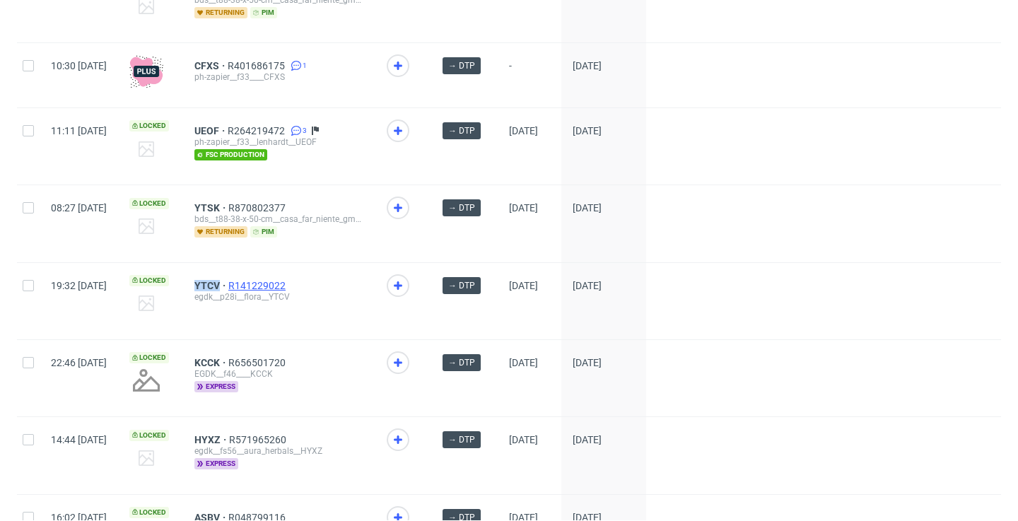
scroll to position [2023, 0]
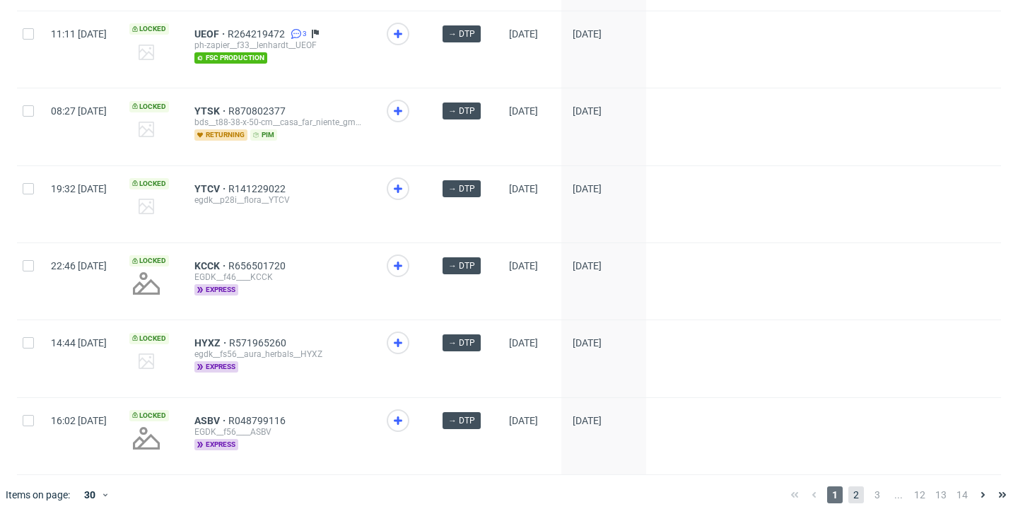
click at [848, 496] on span "2" at bounding box center [856, 494] width 16 height 17
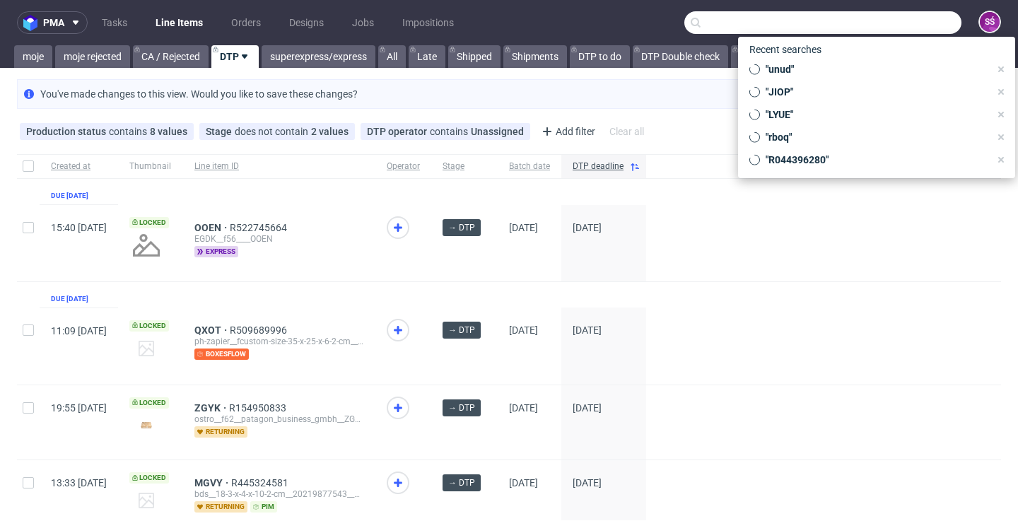
click at [886, 19] on input "text" at bounding box center [822, 22] width 277 height 23
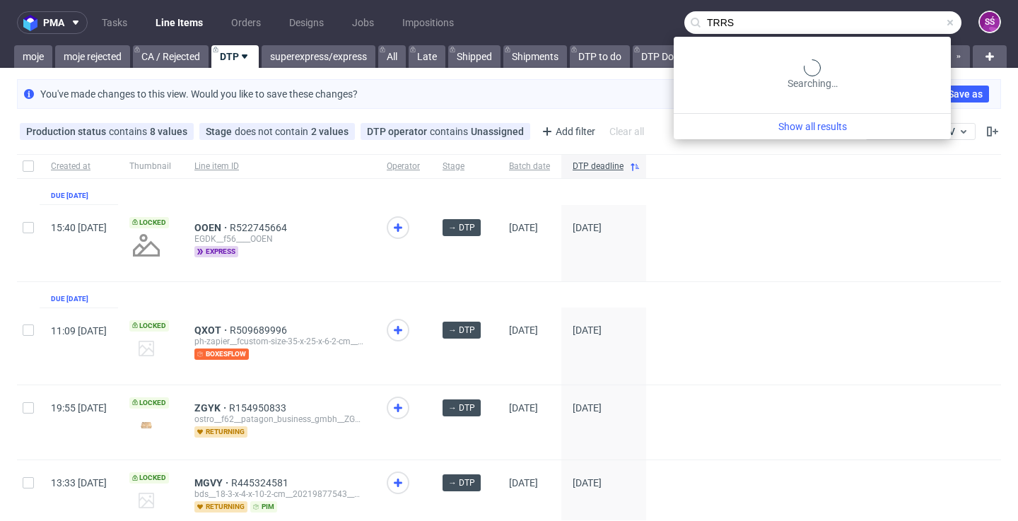
type input "TRRS"
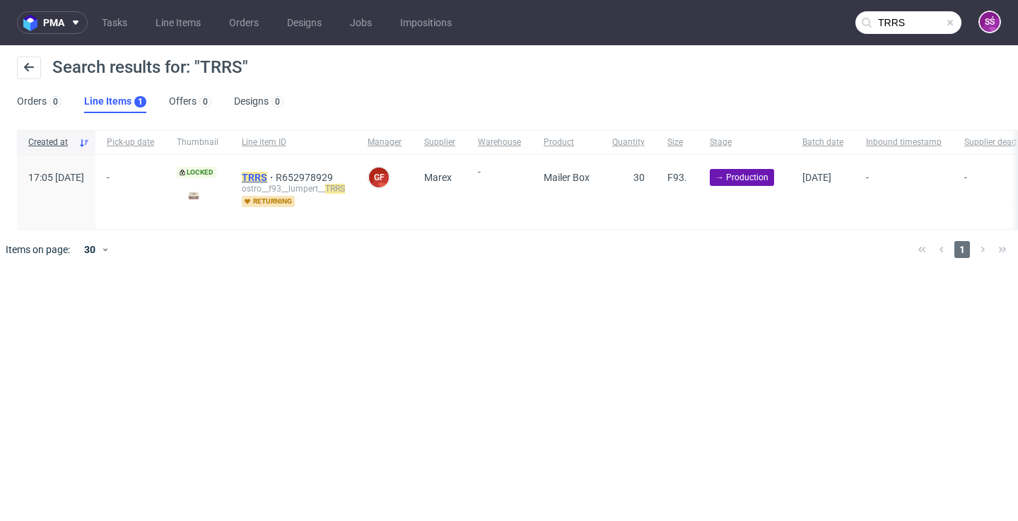
click at [267, 172] on mark "TRRS" at bounding box center [254, 177] width 25 height 11
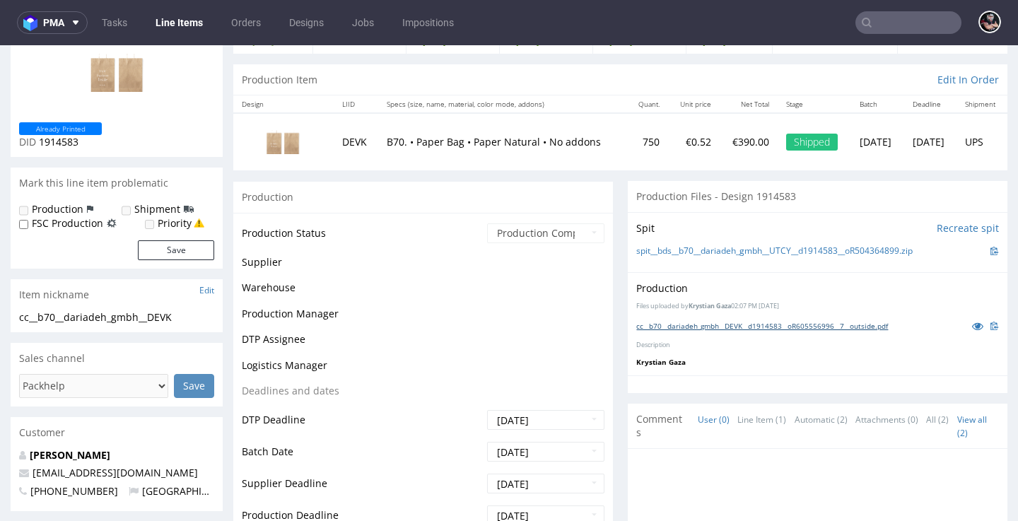
scroll to position [121, 0]
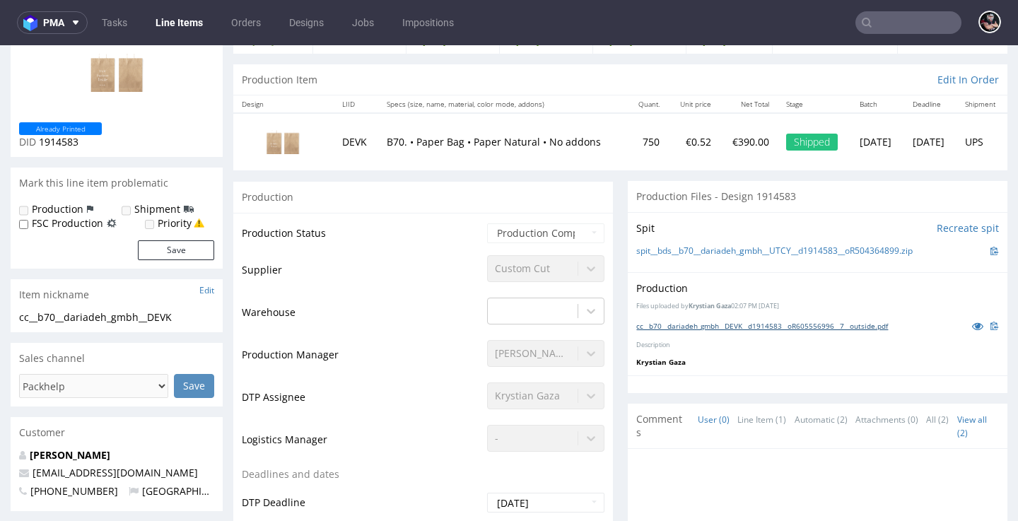
click at [698, 331] on link "cc__b70__dariadeh_gmbh__DEVK__d1914583__oR605556996__7__outside.pdf" at bounding box center [762, 326] width 252 height 10
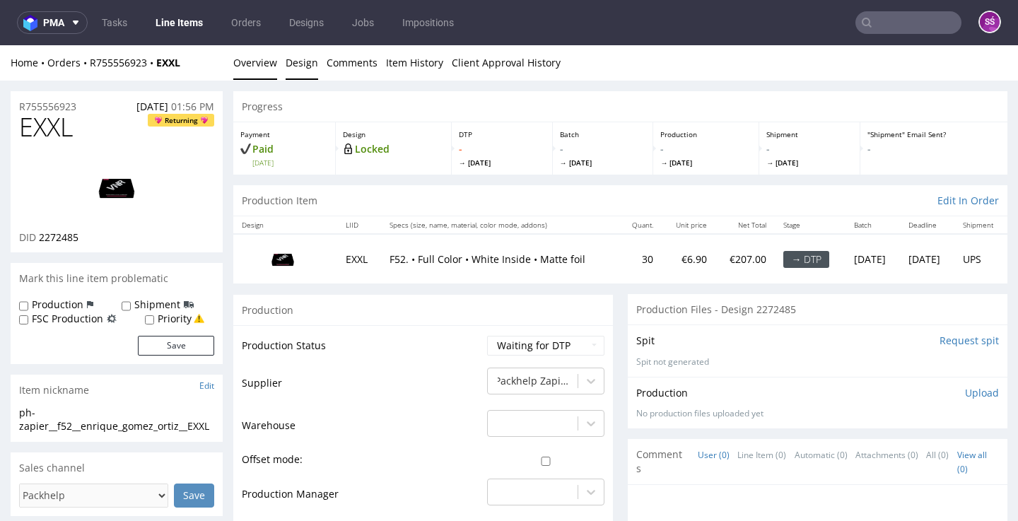
click at [299, 74] on link "Design" at bounding box center [302, 62] width 33 height 35
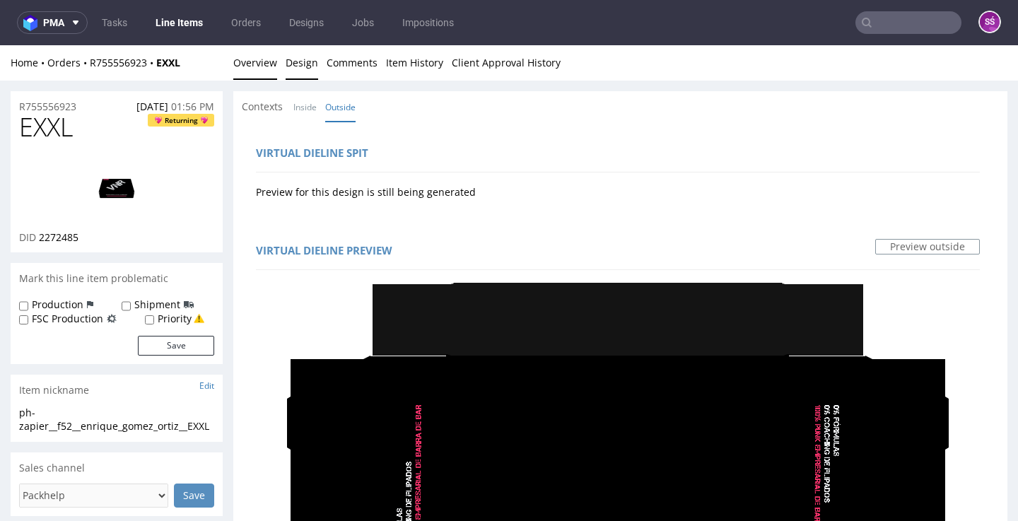
click at [263, 51] on link "Overview" at bounding box center [255, 62] width 44 height 35
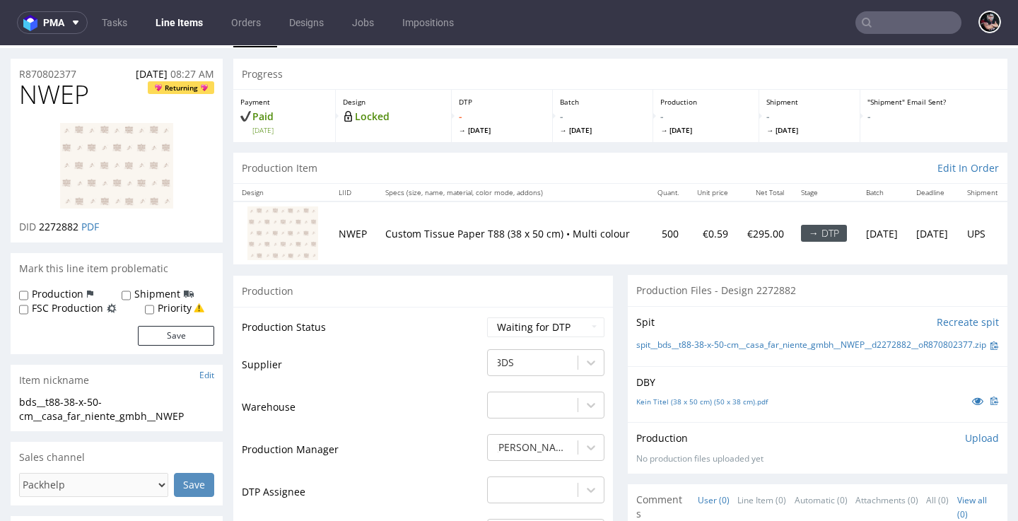
scroll to position [57, 0]
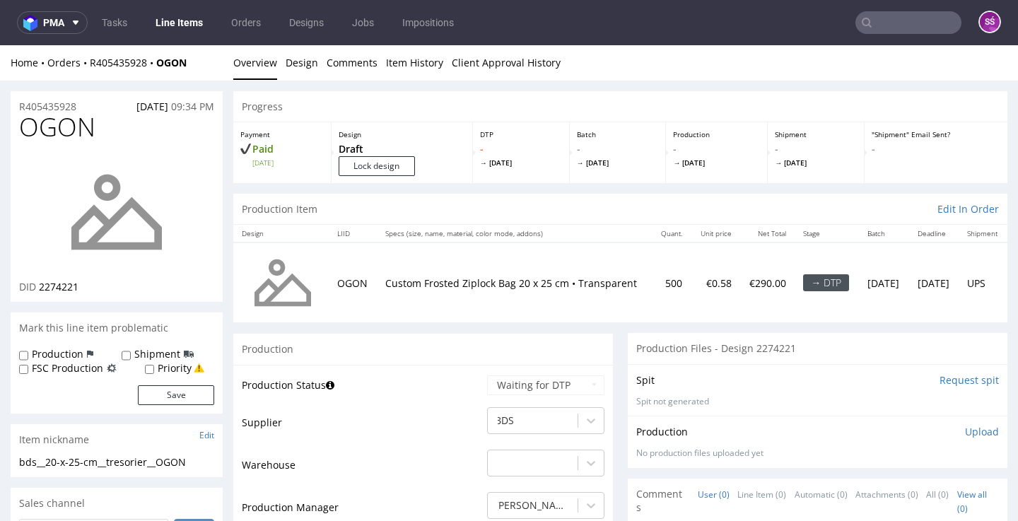
scroll to position [18, 0]
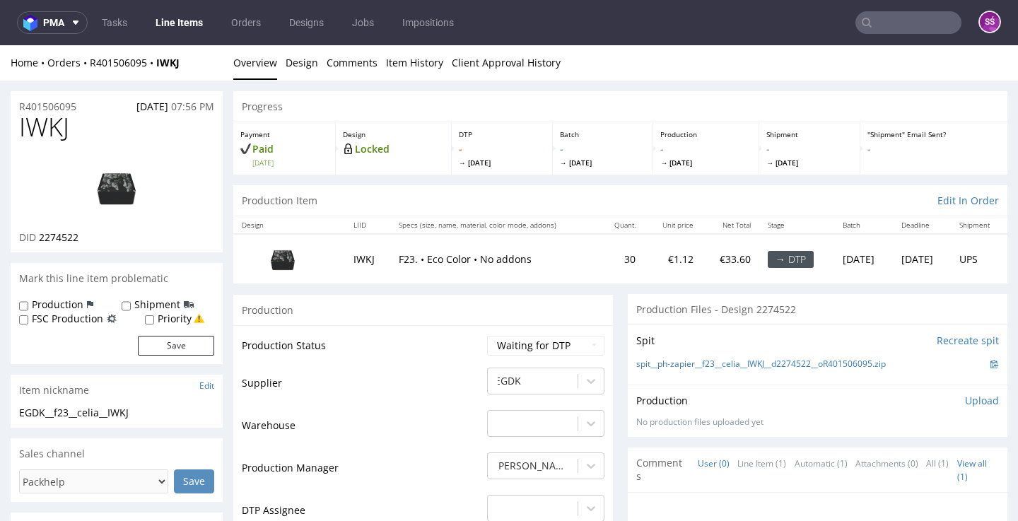
click at [69, 235] on span "2274522" at bounding box center [59, 236] width 40 height 13
copy span "2274522"
click at [768, 361] on link "spit__ph-zapier__f23__celia__IWKJ__d2274522__oR401506095.zip" at bounding box center [761, 364] width 250 height 12
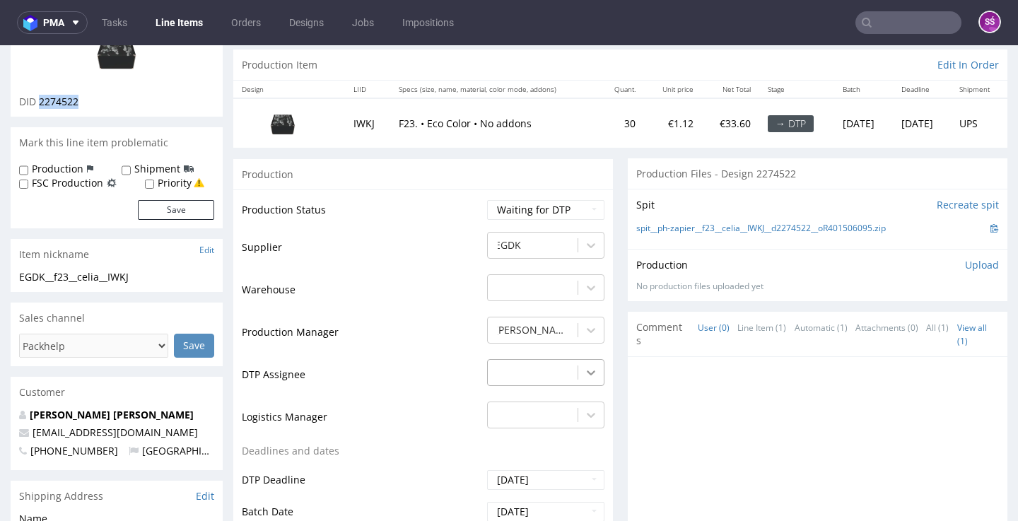
click at [582, 359] on div "-" at bounding box center [545, 369] width 117 height 20
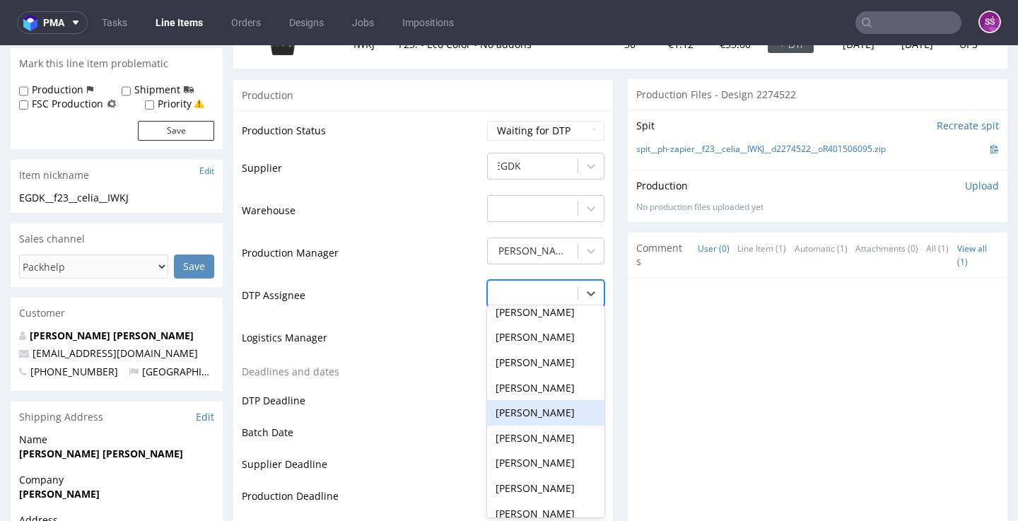
scroll to position [421, 0]
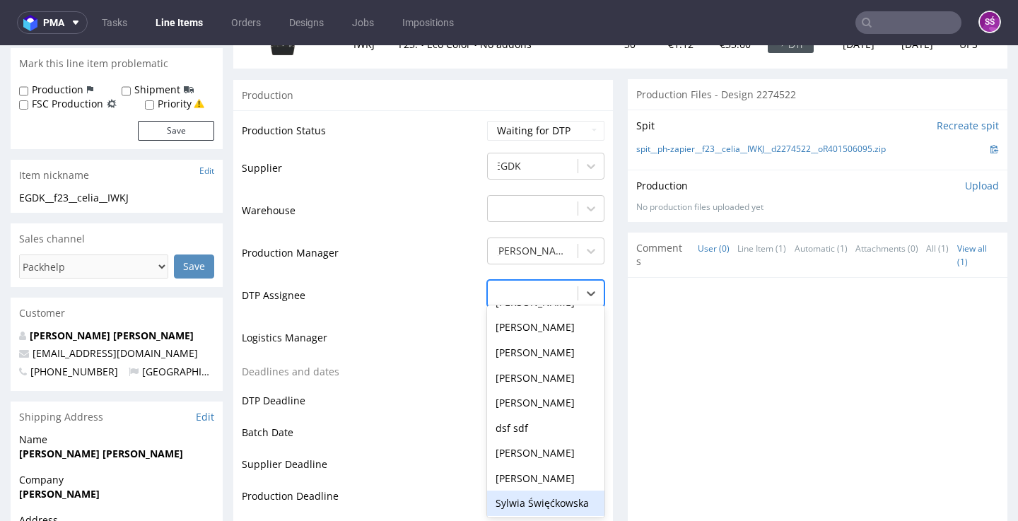
click at [546, 491] on div "Sylwia Święćkowska" at bounding box center [545, 503] width 117 height 25
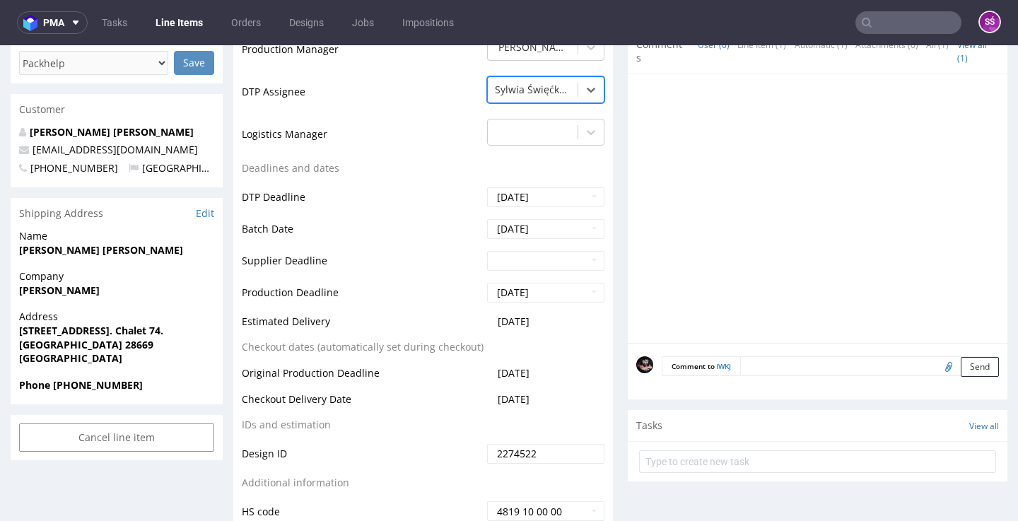
scroll to position [532, 0]
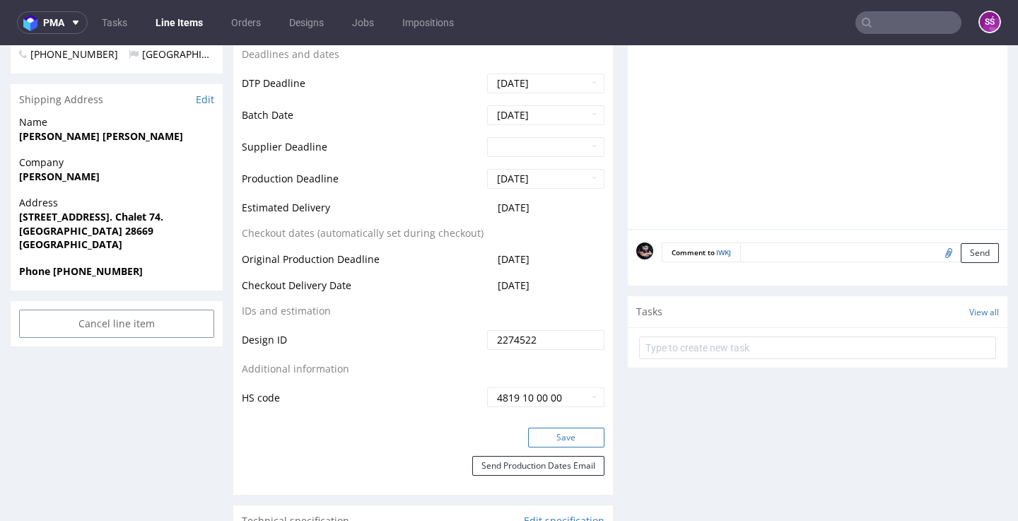
click at [566, 428] on button "Save" at bounding box center [566, 438] width 76 height 20
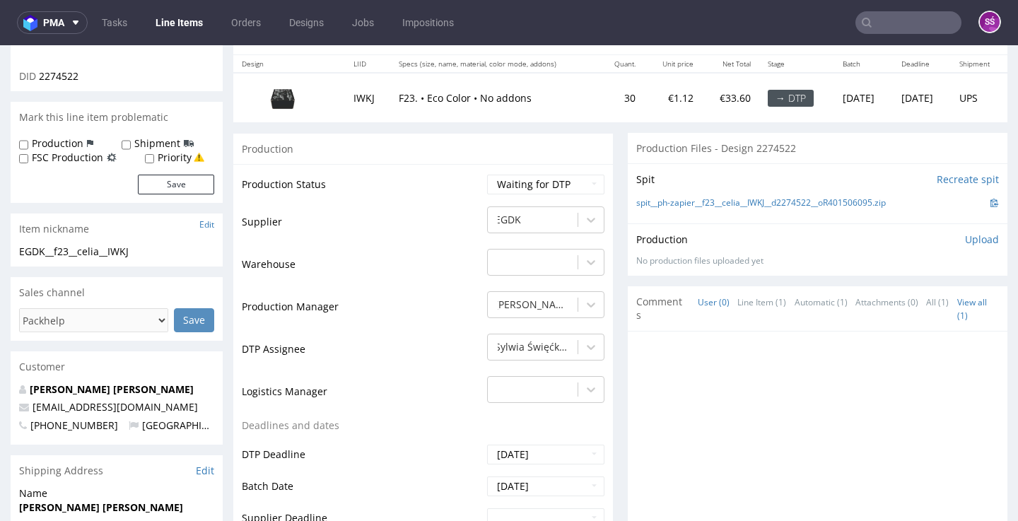
scroll to position [0, 0]
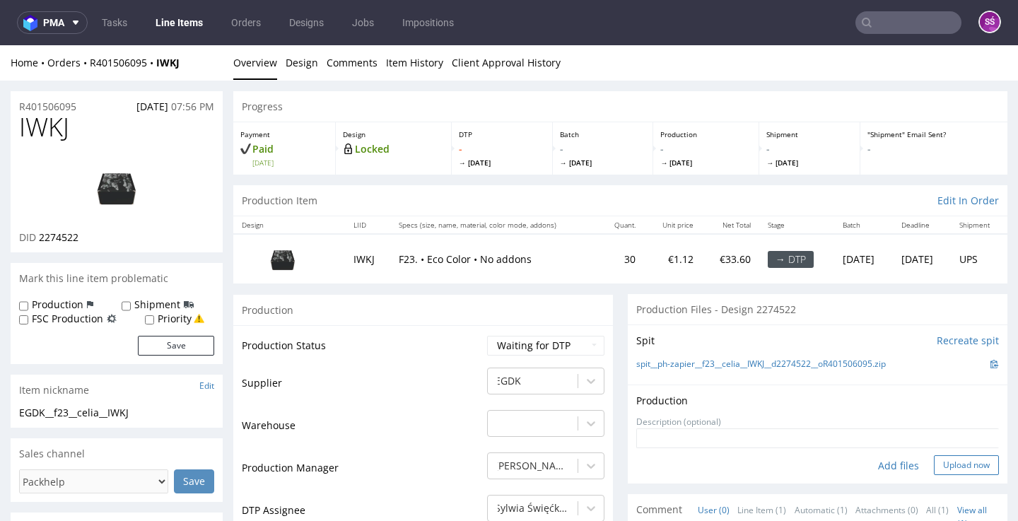
click at [934, 461] on button "Upload now" at bounding box center [966, 465] width 65 height 20
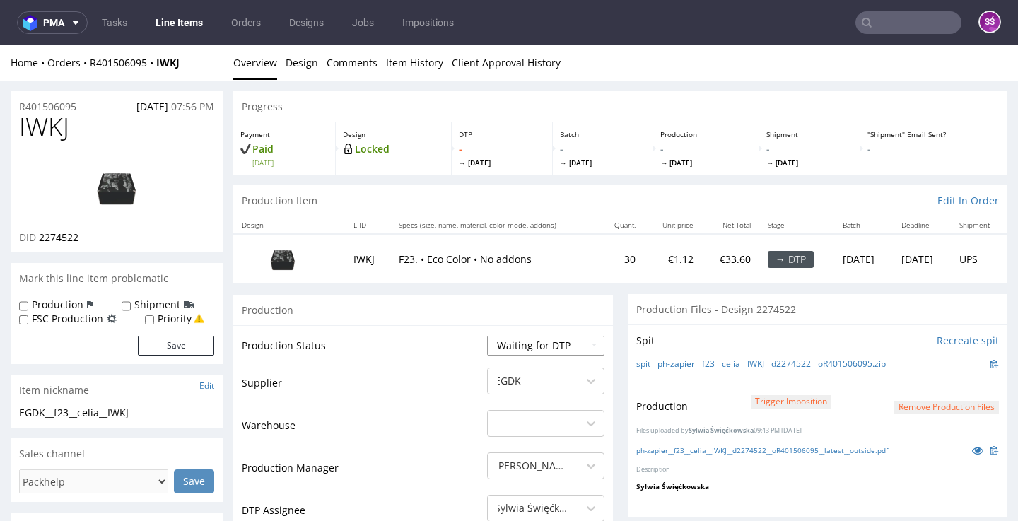
select select "dtp_production_ready"
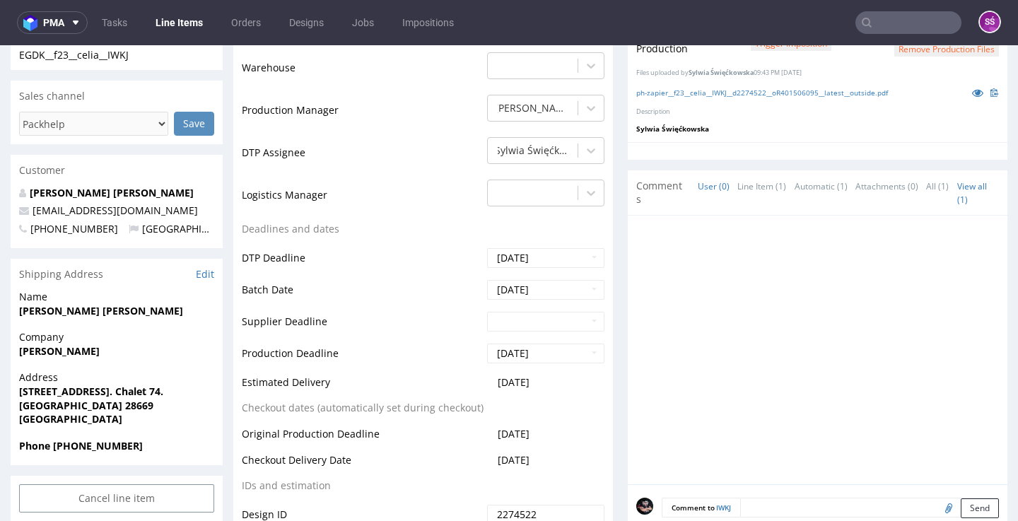
scroll to position [620, 0]
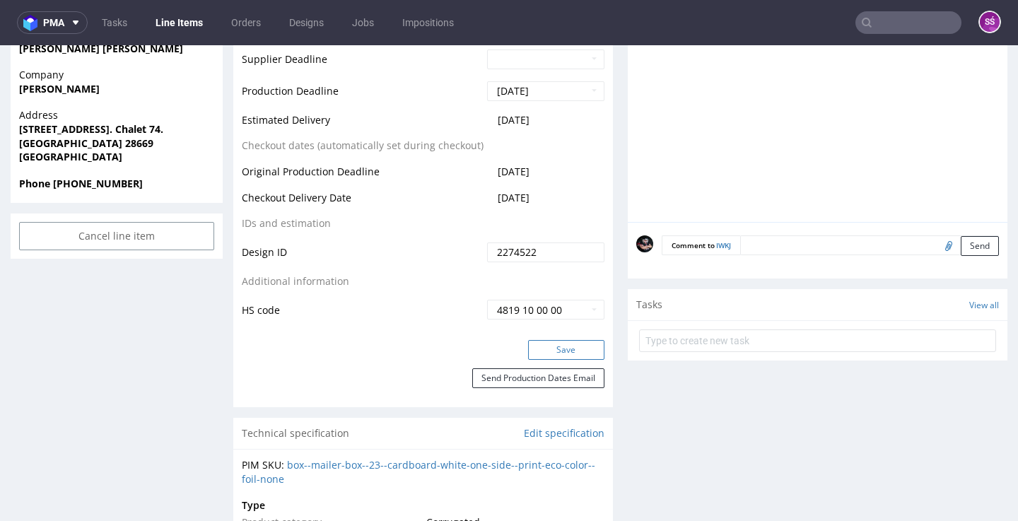
click at [546, 341] on button "Save" at bounding box center [566, 350] width 76 height 20
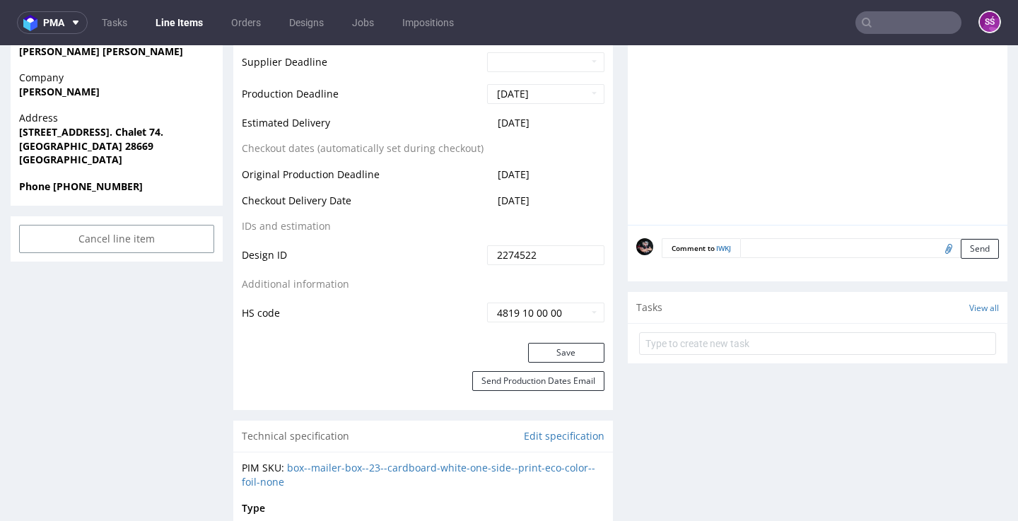
scroll to position [0, 0]
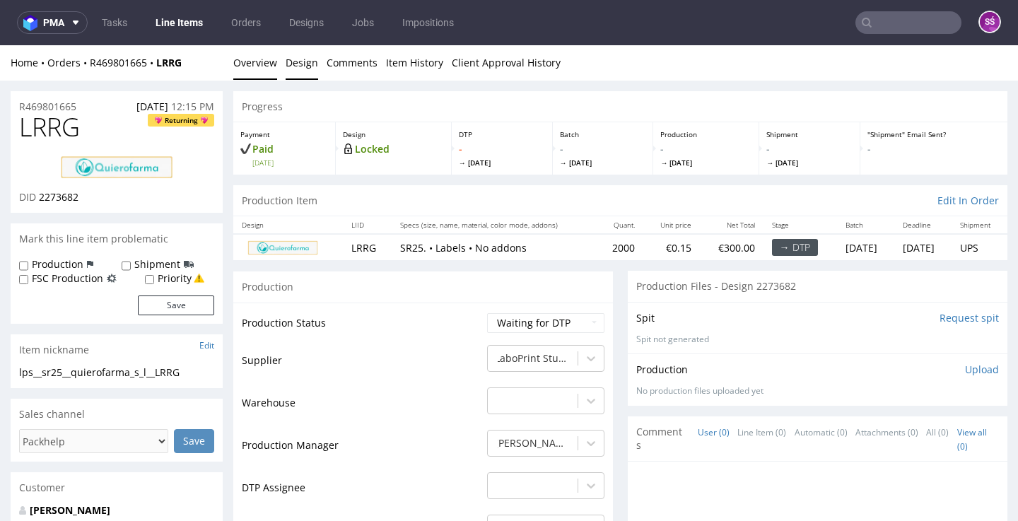
click at [308, 75] on link "Design" at bounding box center [302, 62] width 33 height 35
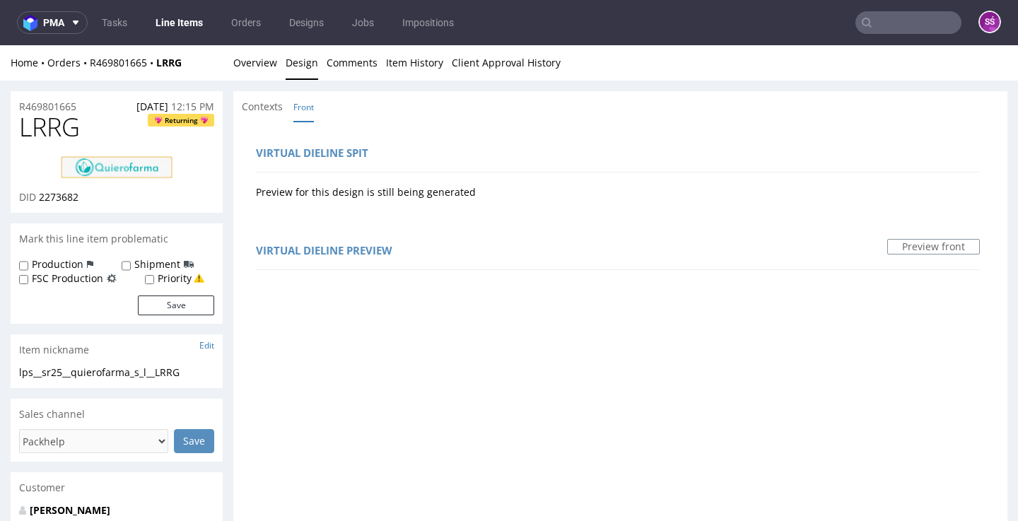
click at [287, 79] on link "Design" at bounding box center [302, 62] width 33 height 35
click at [266, 63] on link "Overview" at bounding box center [255, 62] width 44 height 35
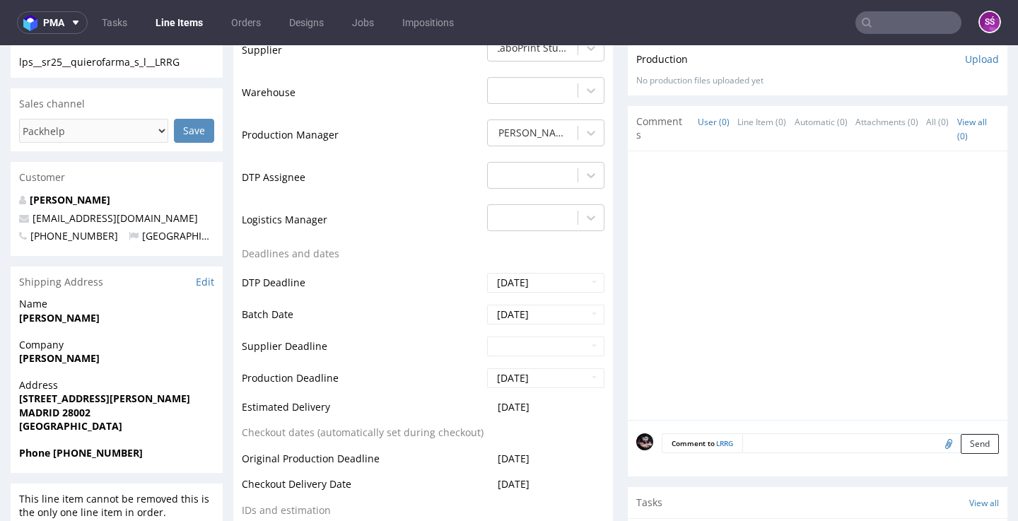
scroll to position [13, 0]
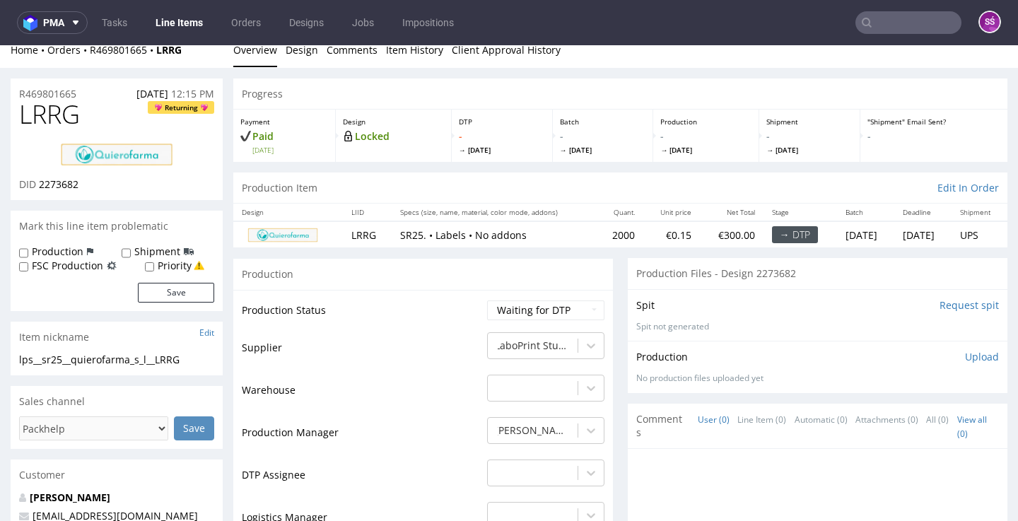
click at [932, 341] on div "Spit Request spit Spit not generated" at bounding box center [818, 315] width 380 height 52
click at [939, 312] on input "Request spit" at bounding box center [968, 305] width 59 height 14
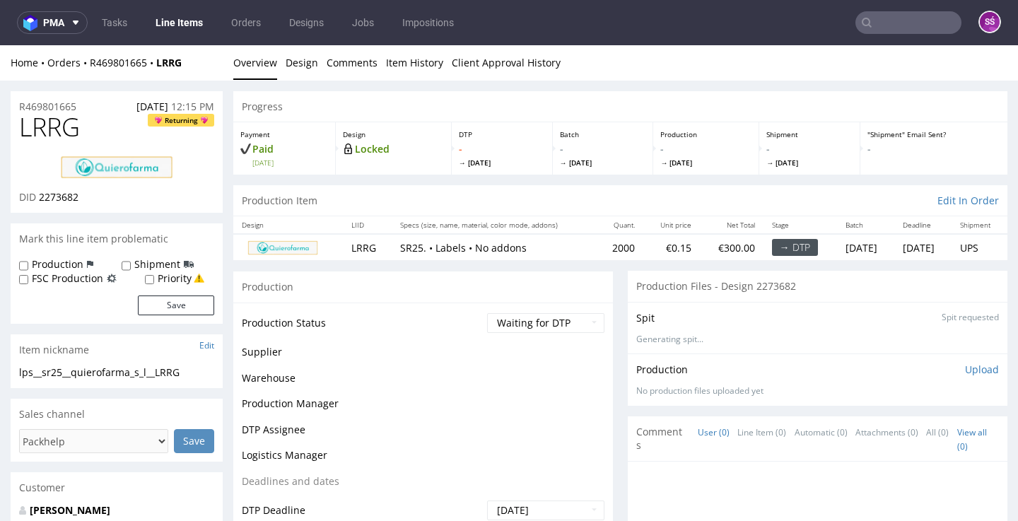
scroll to position [0, 0]
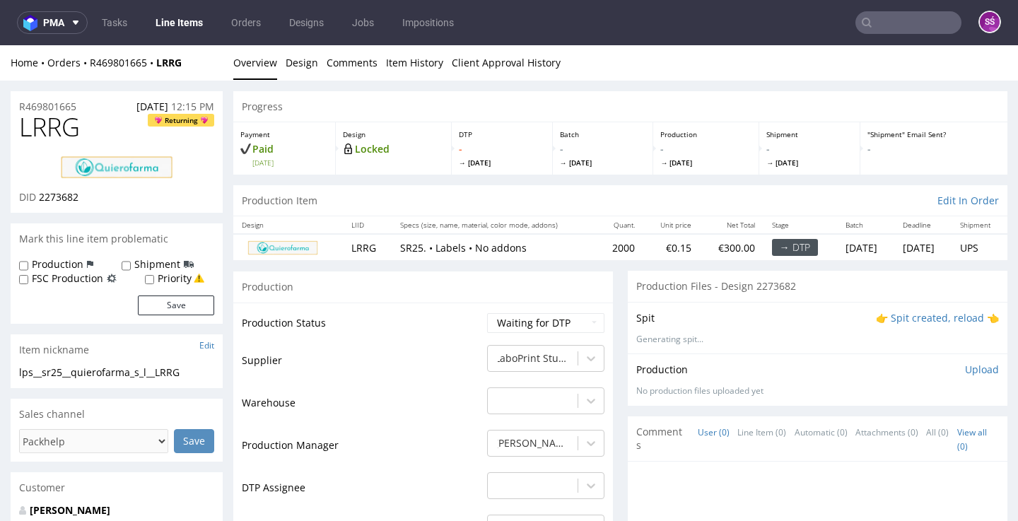
click at [933, 325] on p "👉 Spit created, reload 👈" at bounding box center [937, 318] width 123 height 14
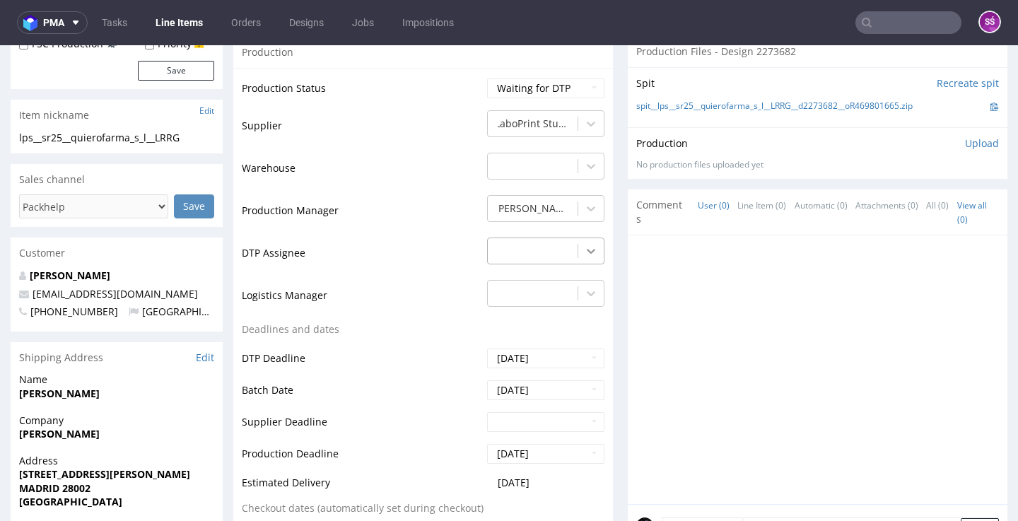
click at [584, 264] on div at bounding box center [590, 250] width 25 height 25
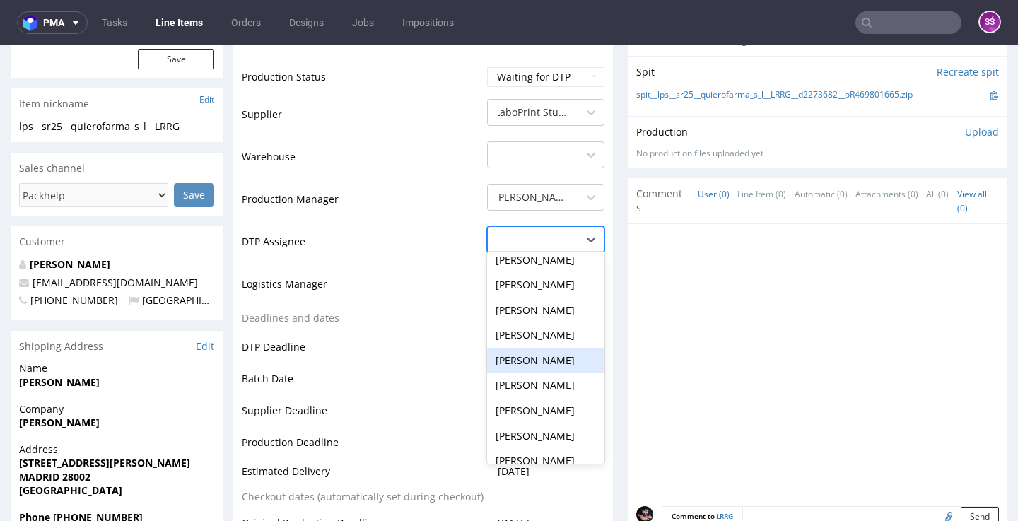
scroll to position [532, 0]
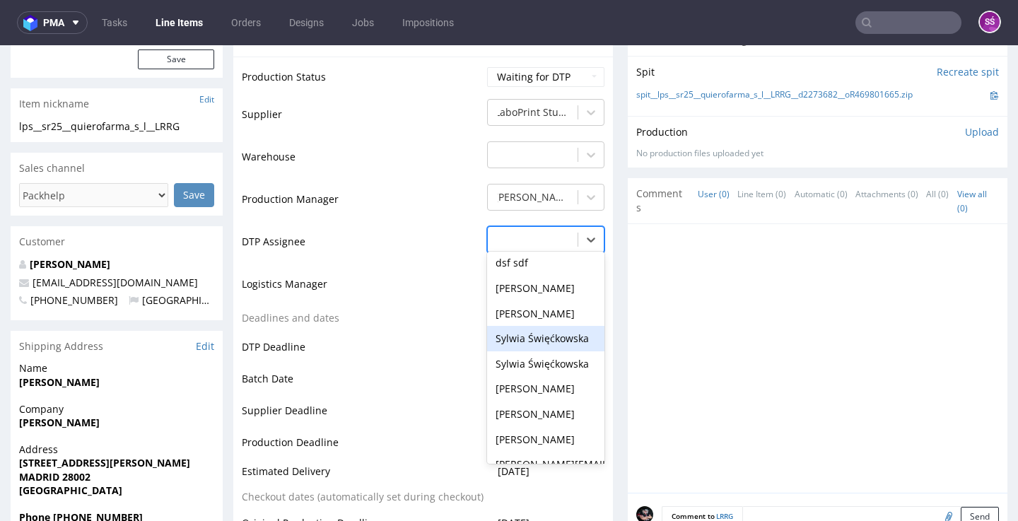
click at [545, 351] on div "Sylwia Święćkowska" at bounding box center [545, 338] width 117 height 25
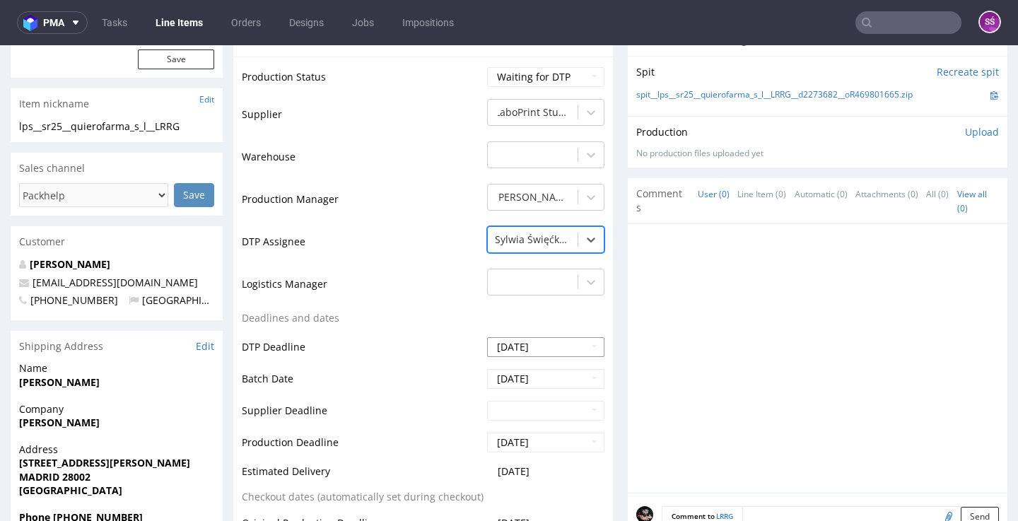
scroll to position [512, 0]
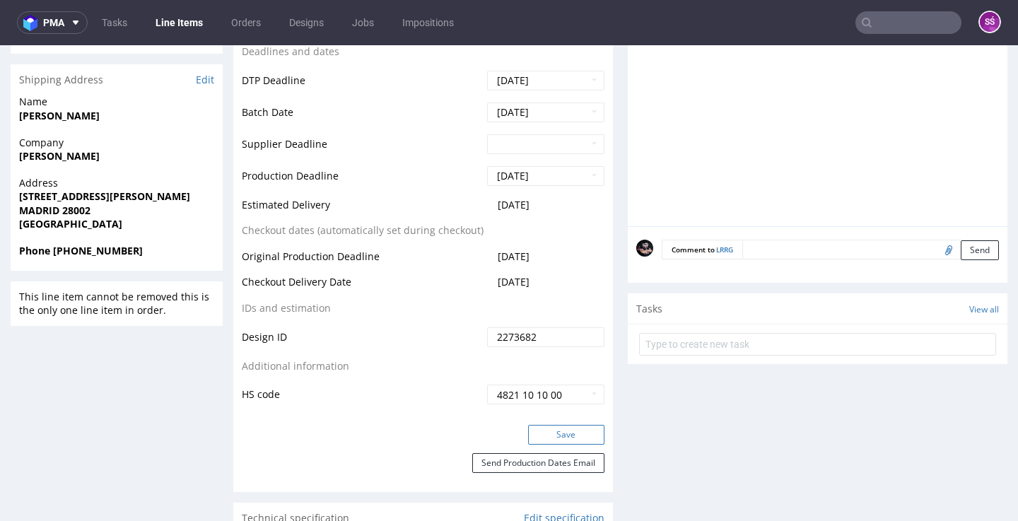
click at [547, 445] on button "Save" at bounding box center [566, 435] width 76 height 20
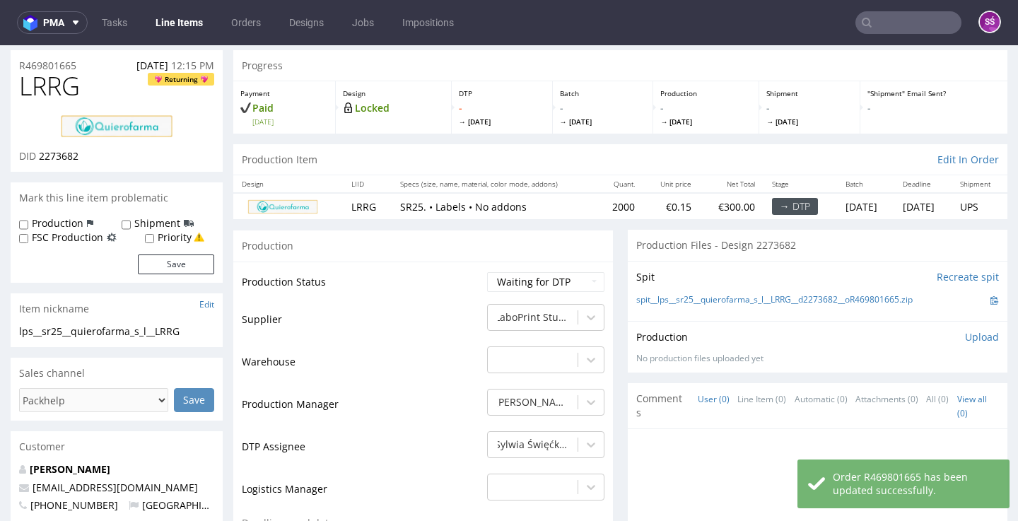
scroll to position [0, 0]
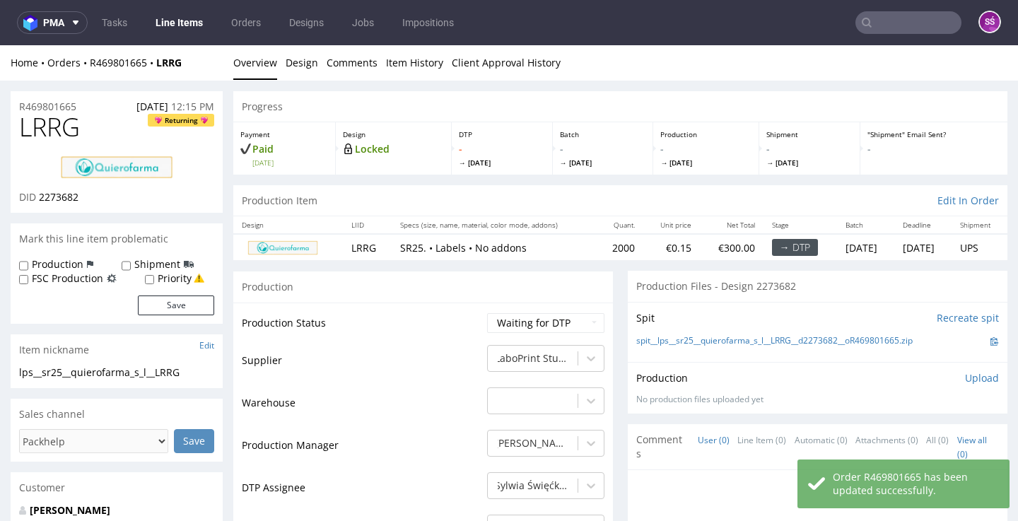
click at [49, 134] on span "LRRG" at bounding box center [49, 127] width 61 height 28
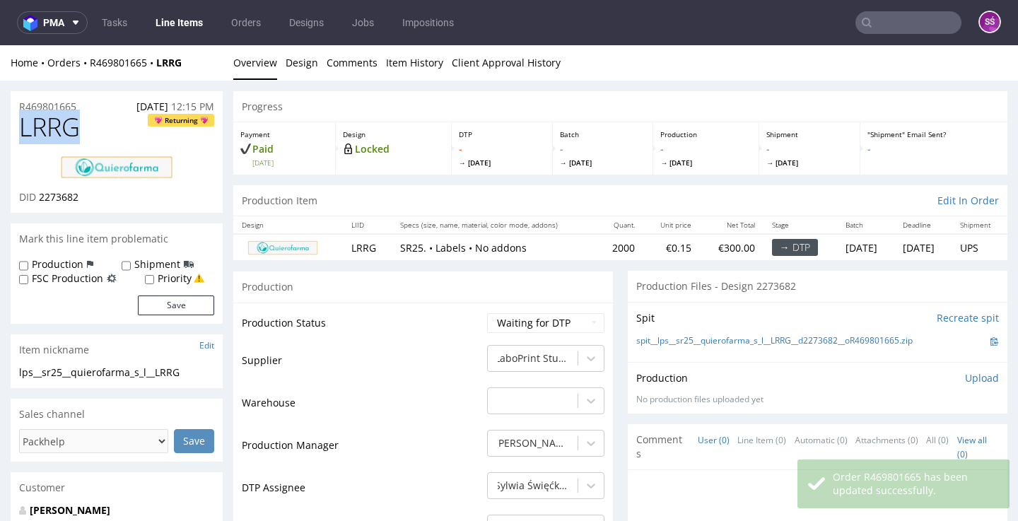
copy span "LRRG"
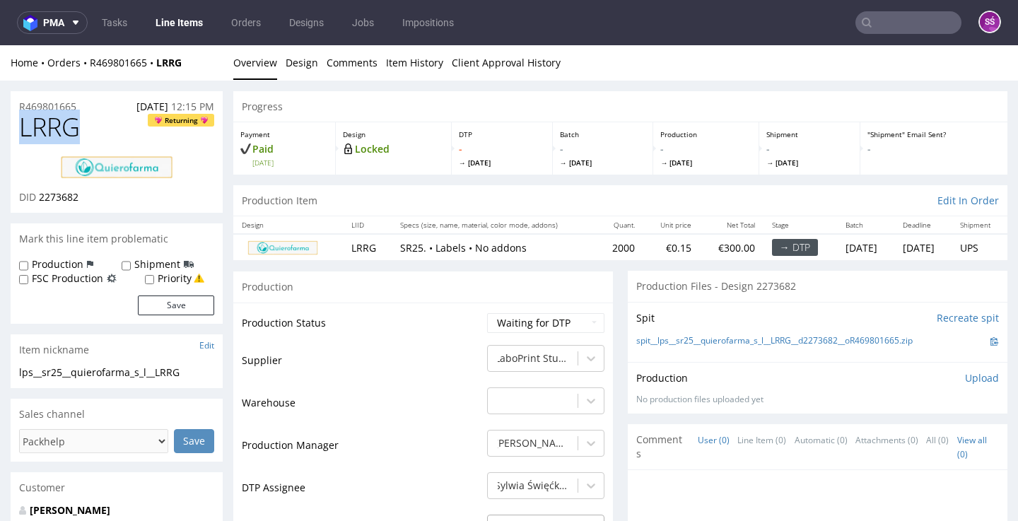
click at [305, 61] on link "Design" at bounding box center [302, 62] width 33 height 35
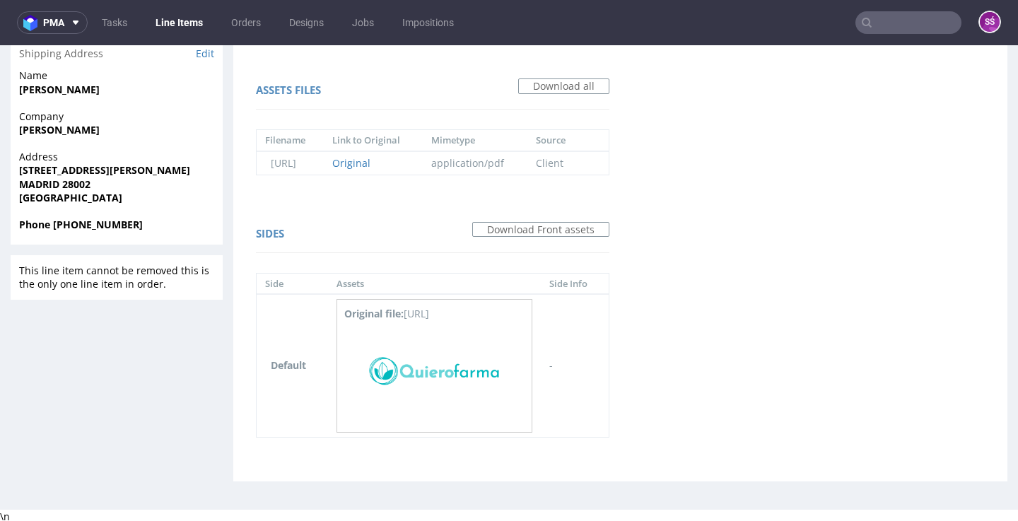
scroll to position [4, 0]
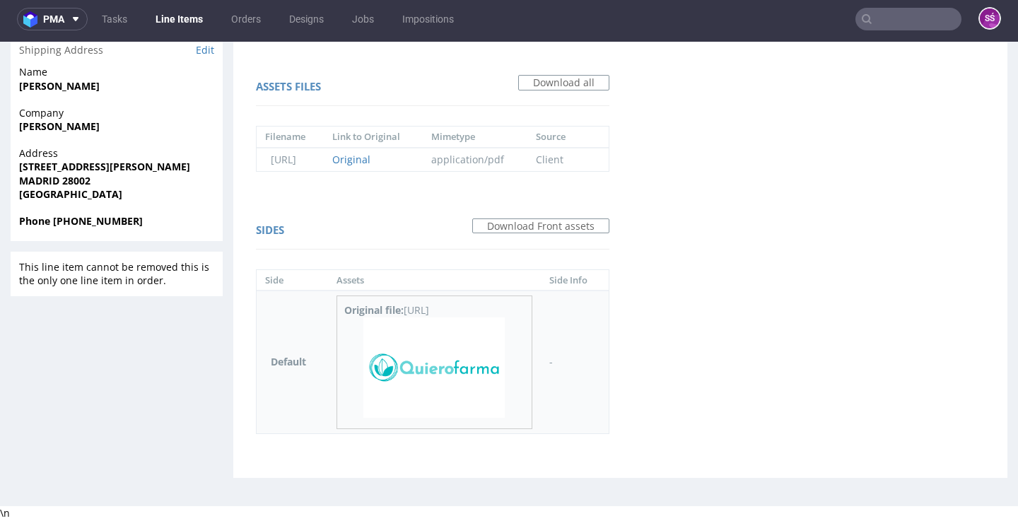
click at [461, 362] on img at bounding box center [433, 367] width 141 height 100
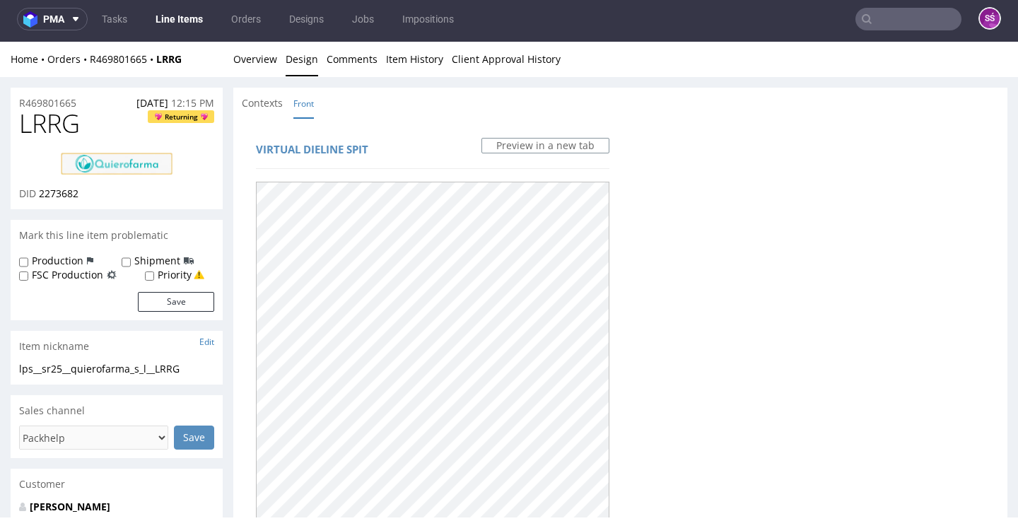
scroll to position [0, 0]
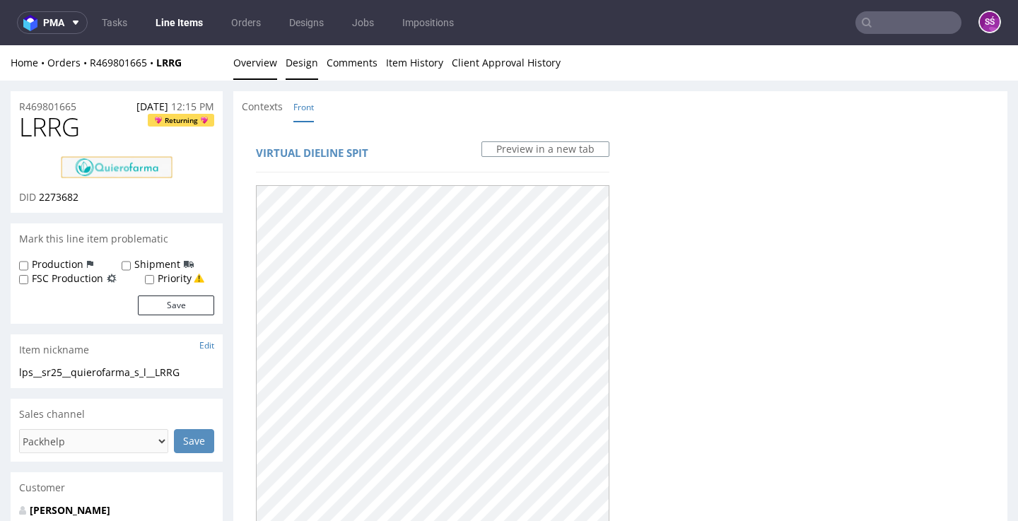
click at [267, 69] on link "Overview" at bounding box center [255, 62] width 44 height 35
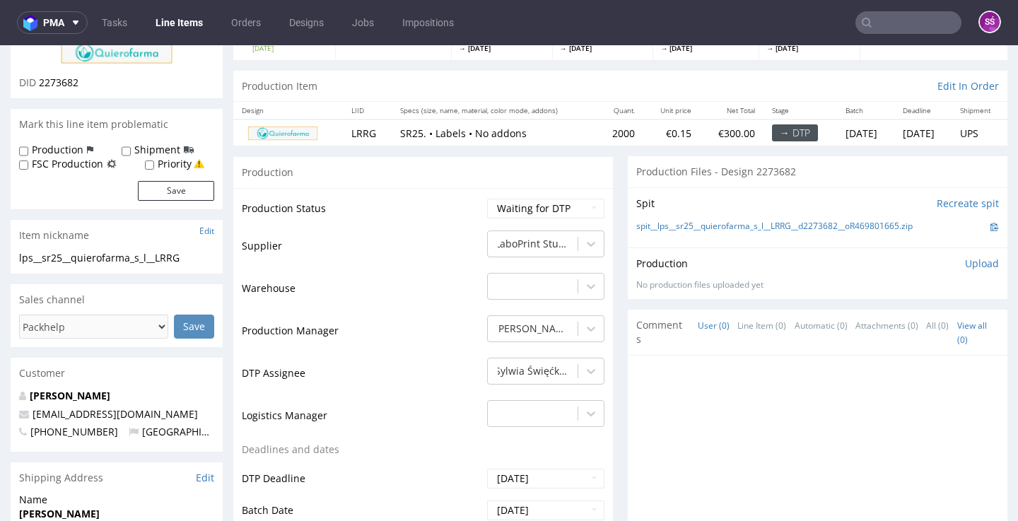
scroll to position [238, 0]
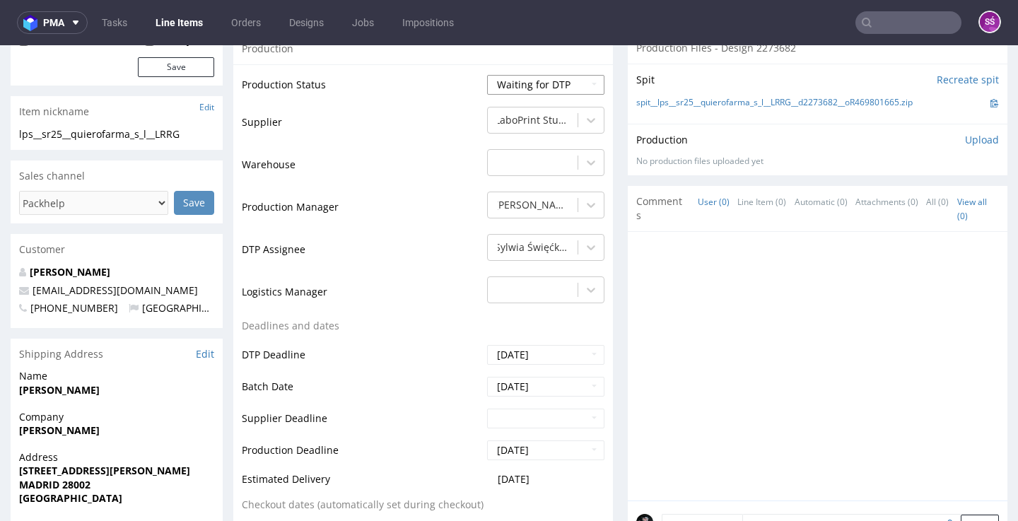
select select "dtp_production_ready"
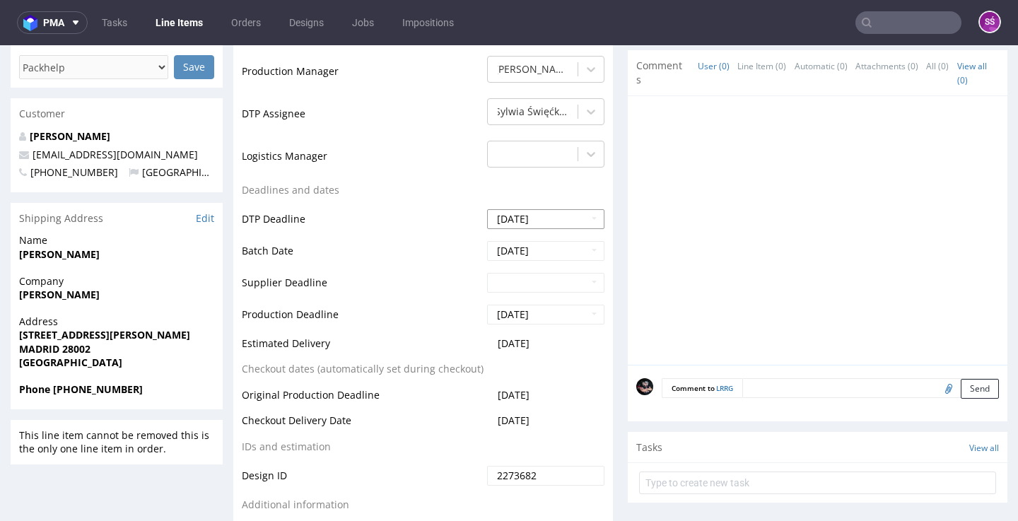
scroll to position [681, 0]
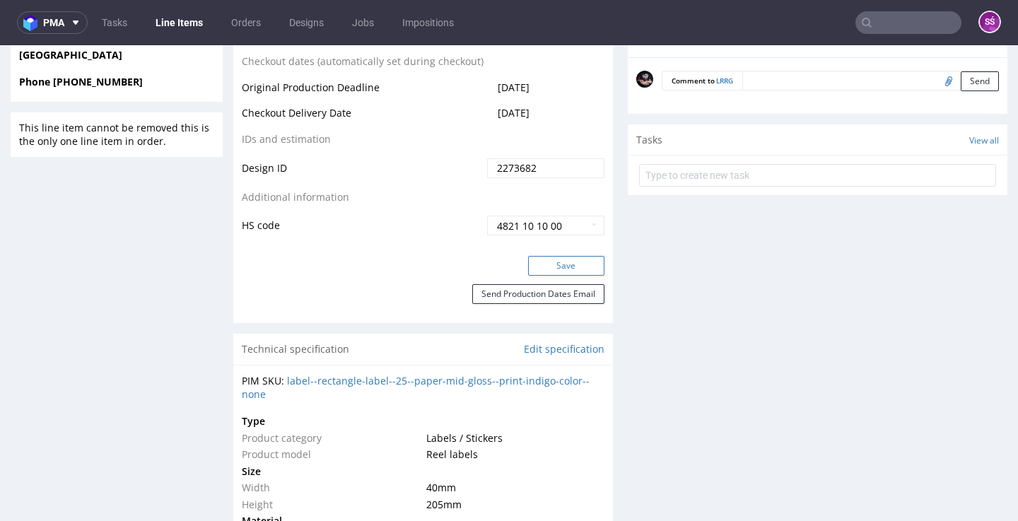
click at [537, 264] on button "Save" at bounding box center [566, 266] width 76 height 20
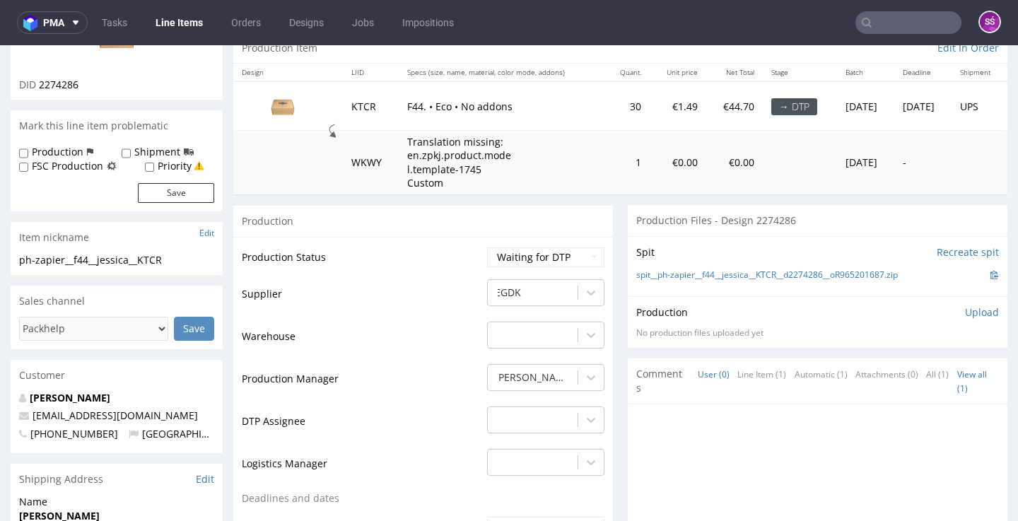
scroll to position [23, 0]
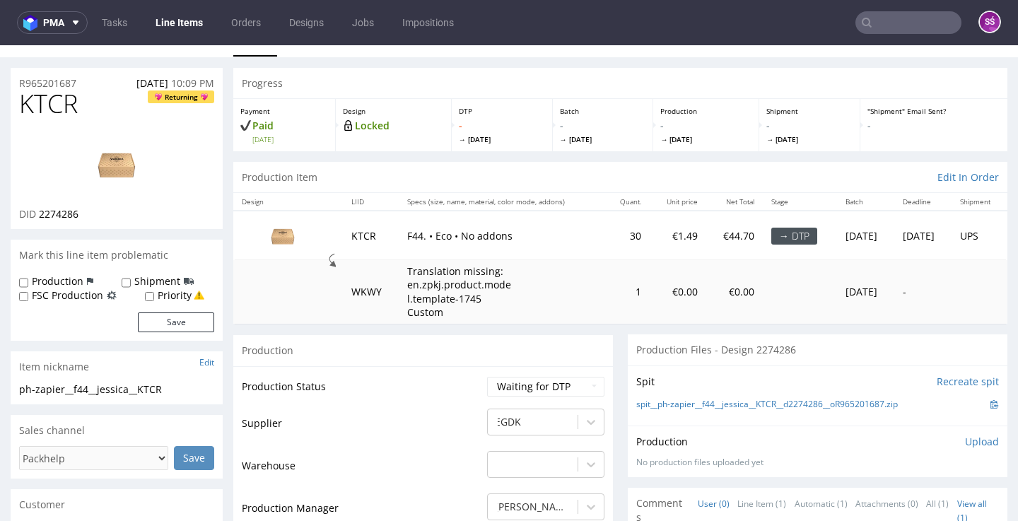
click at [63, 221] on span "2274286" at bounding box center [59, 213] width 40 height 13
copy span "2274286"
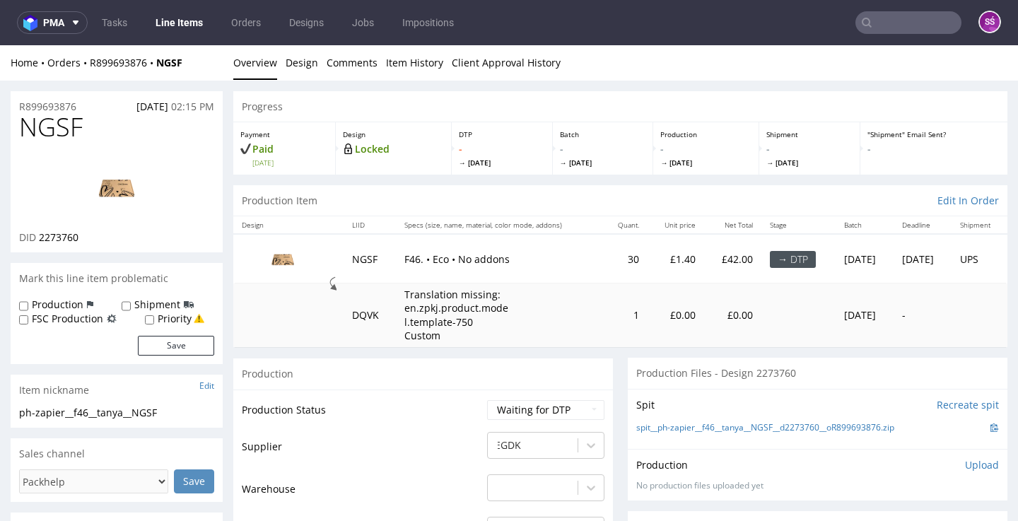
click at [57, 244] on span "2273760" at bounding box center [59, 236] width 40 height 13
copy span "2273760"
click at [674, 435] on div "spit__ph-zapier__f46__tanya__NGSF__d2273760__oR899693876.zip" at bounding box center [817, 428] width 363 height 16
click at [669, 434] on link "spit__ph-zapier__f46__tanya__NGSF__d2273760__oR899693876.zip" at bounding box center [765, 428] width 258 height 12
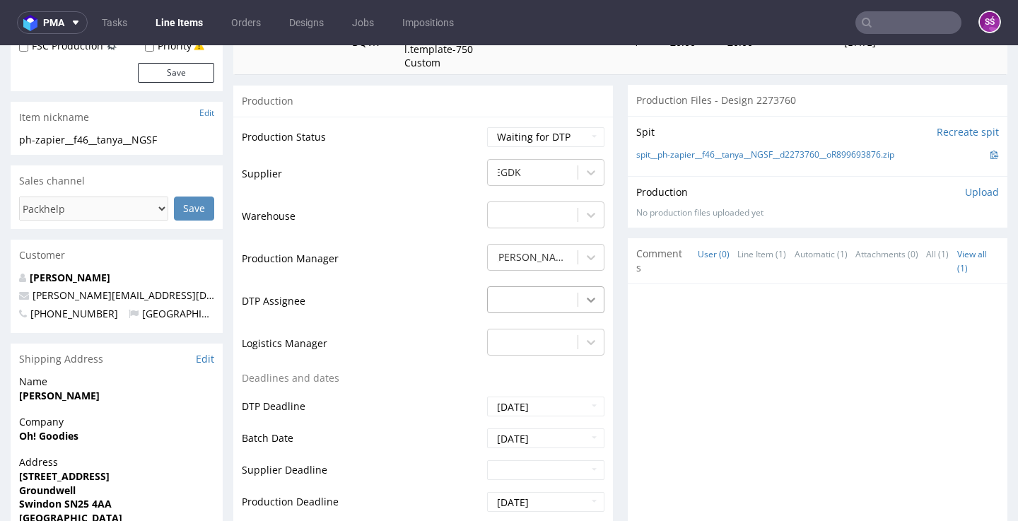
click at [584, 307] on icon at bounding box center [591, 300] width 14 height 14
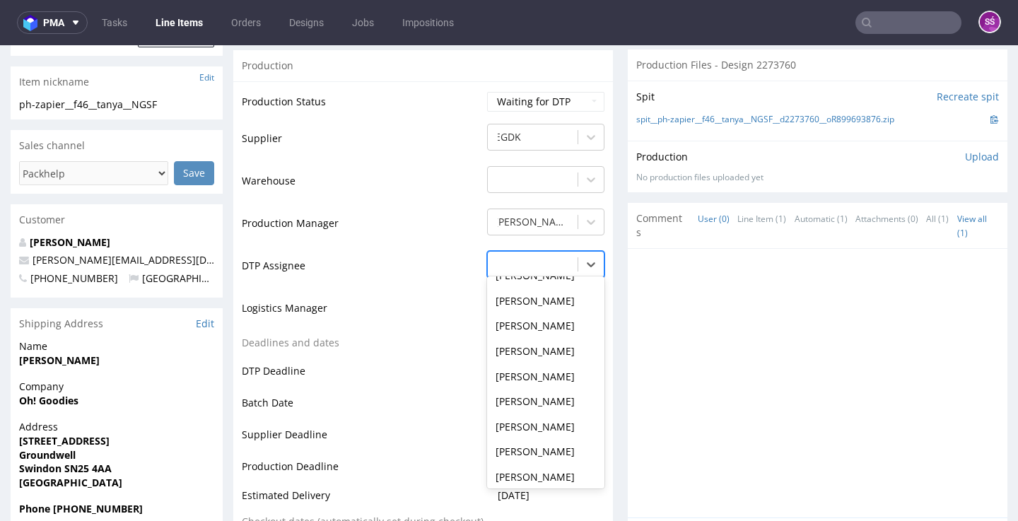
scroll to position [450, 0]
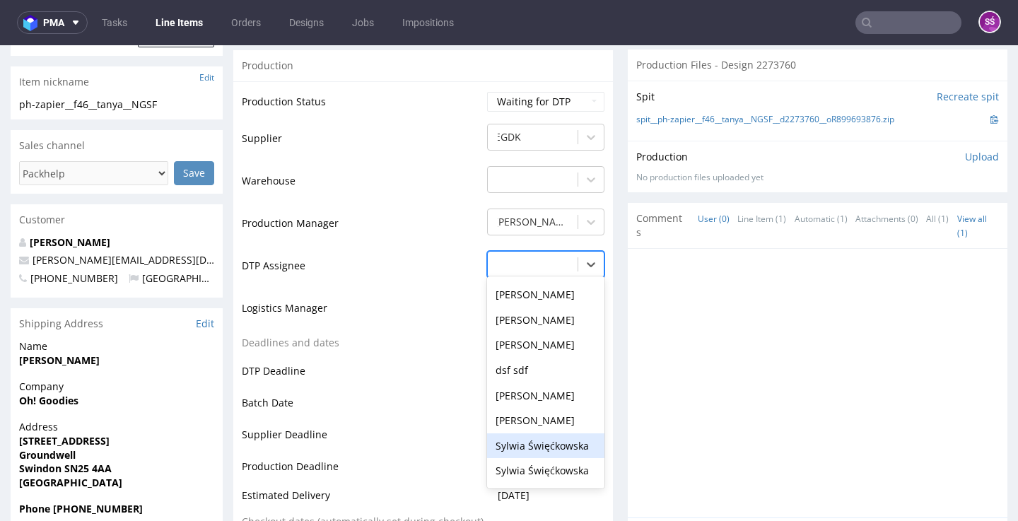
click at [532, 458] on div "Sylwia Święćkowska" at bounding box center [545, 445] width 117 height 25
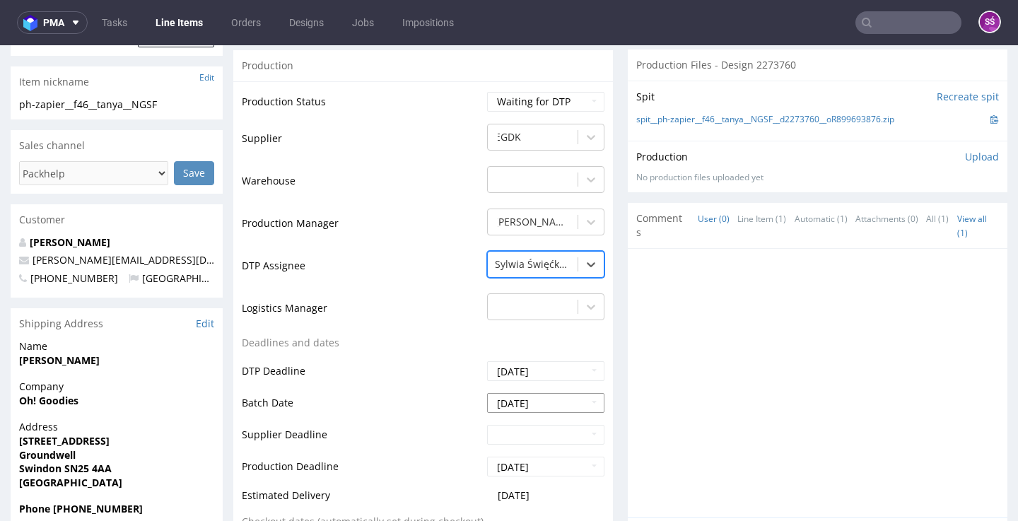
scroll to position [589, 0]
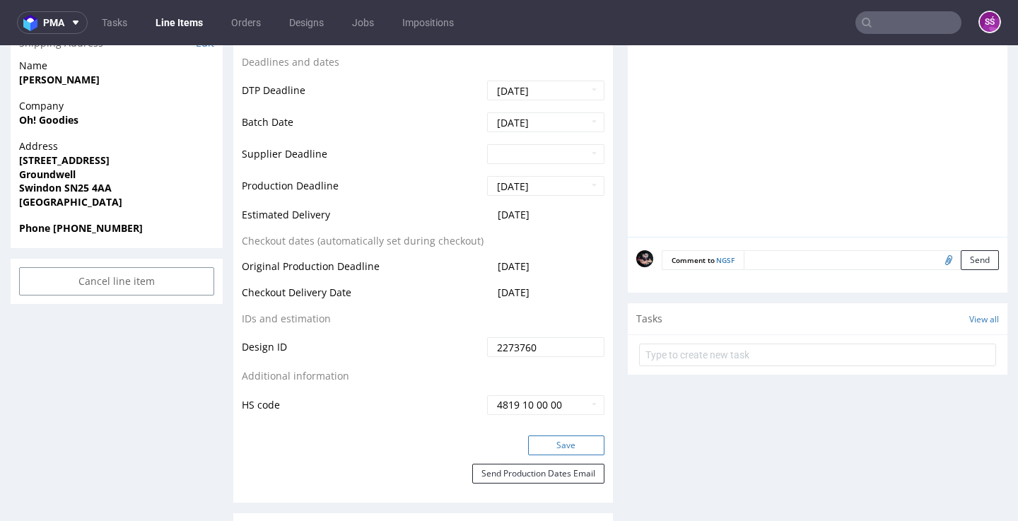
click at [554, 455] on button "Save" at bounding box center [566, 445] width 76 height 20
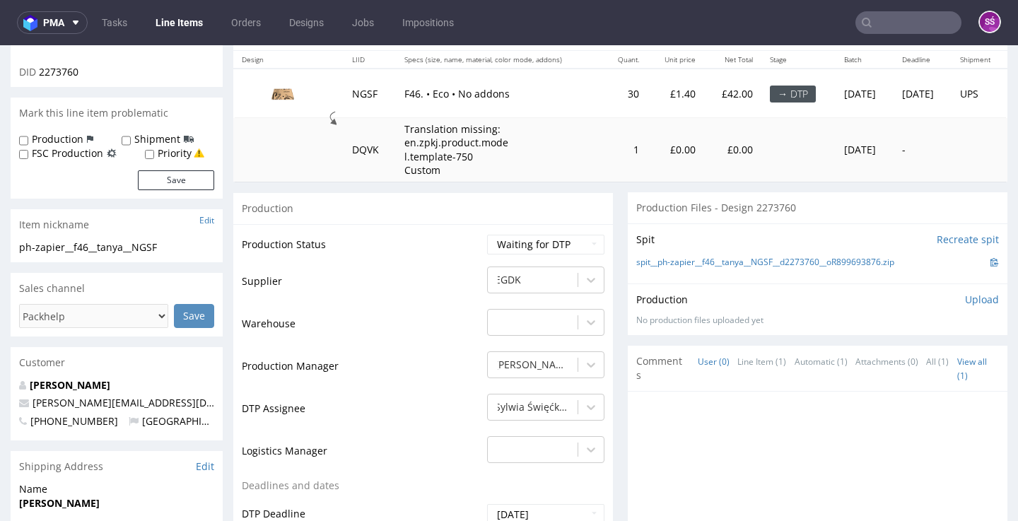
scroll to position [0, 0]
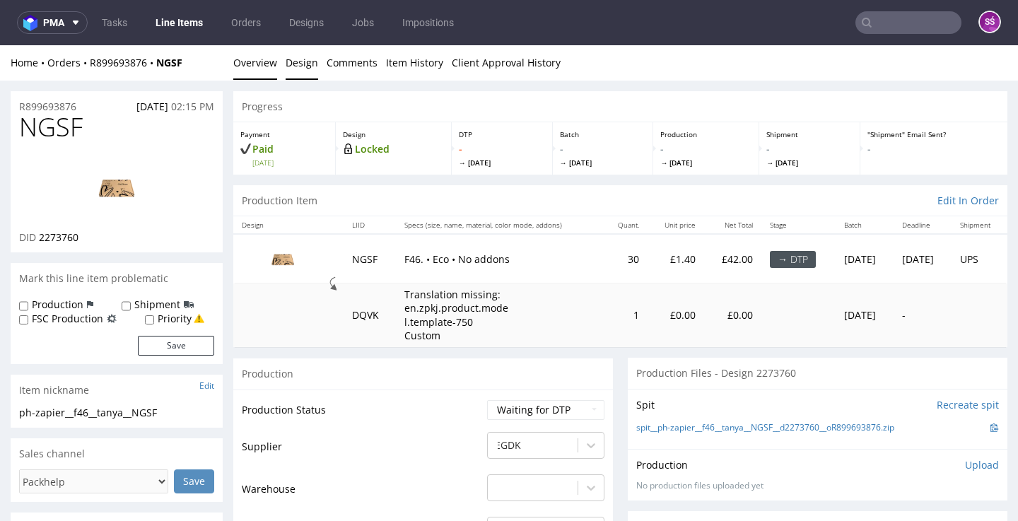
click at [300, 69] on link "Design" at bounding box center [302, 62] width 33 height 35
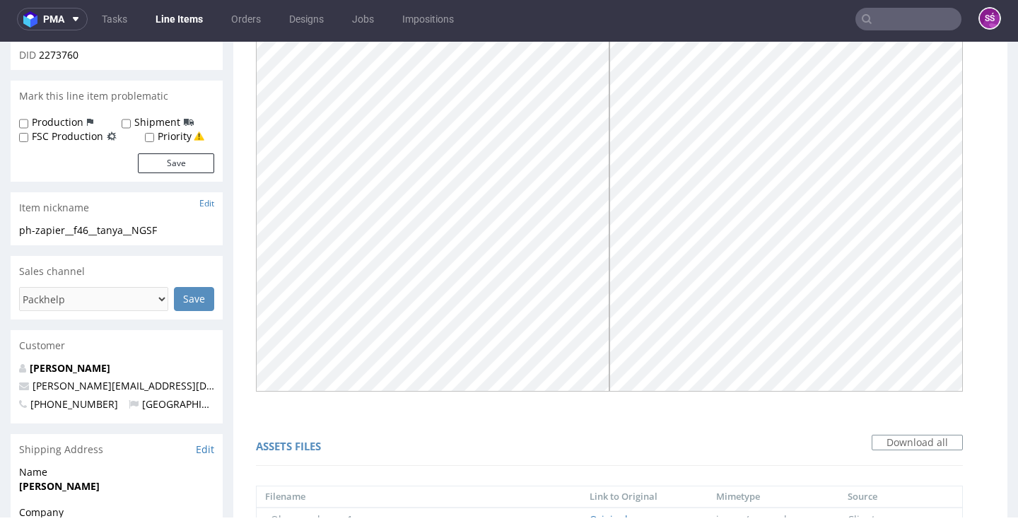
scroll to position [12, 0]
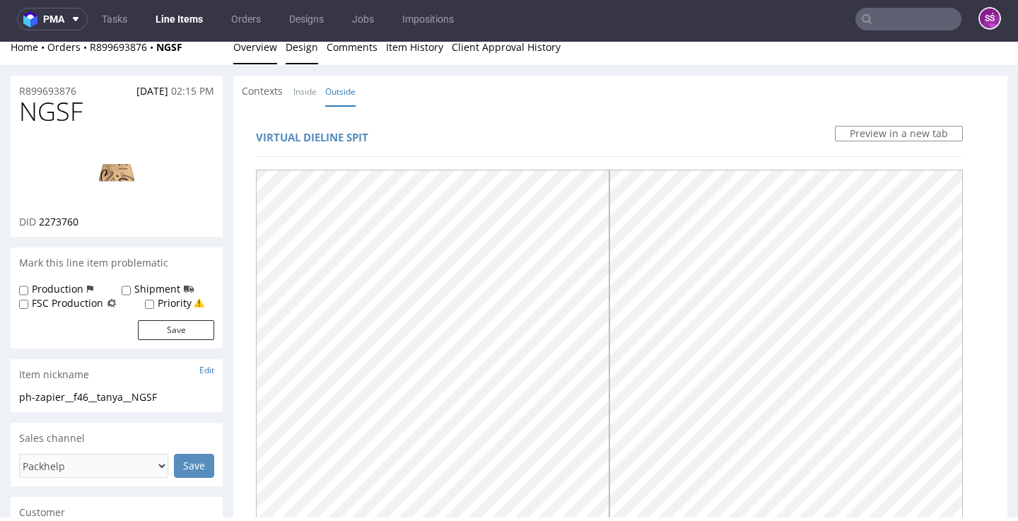
click at [249, 47] on link "Overview" at bounding box center [255, 47] width 44 height 35
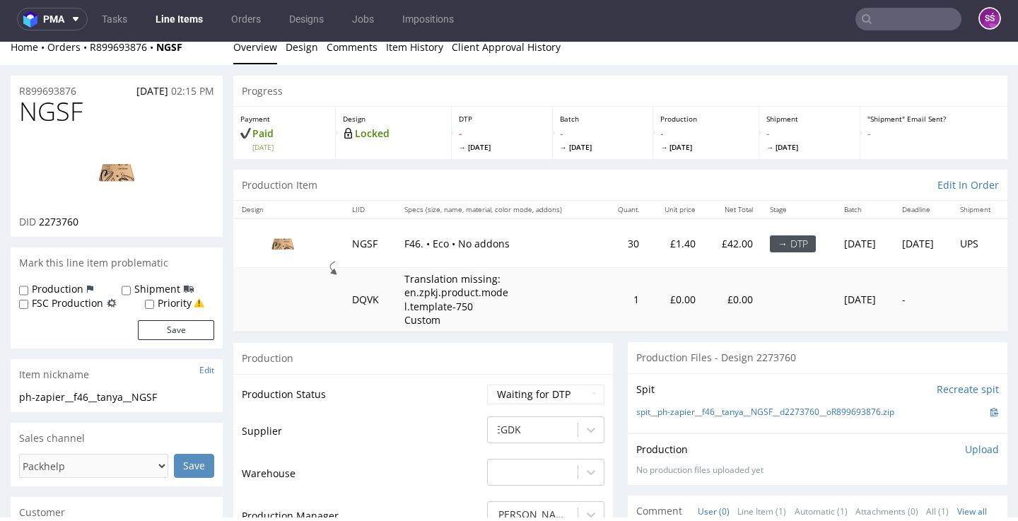
scroll to position [103, 0]
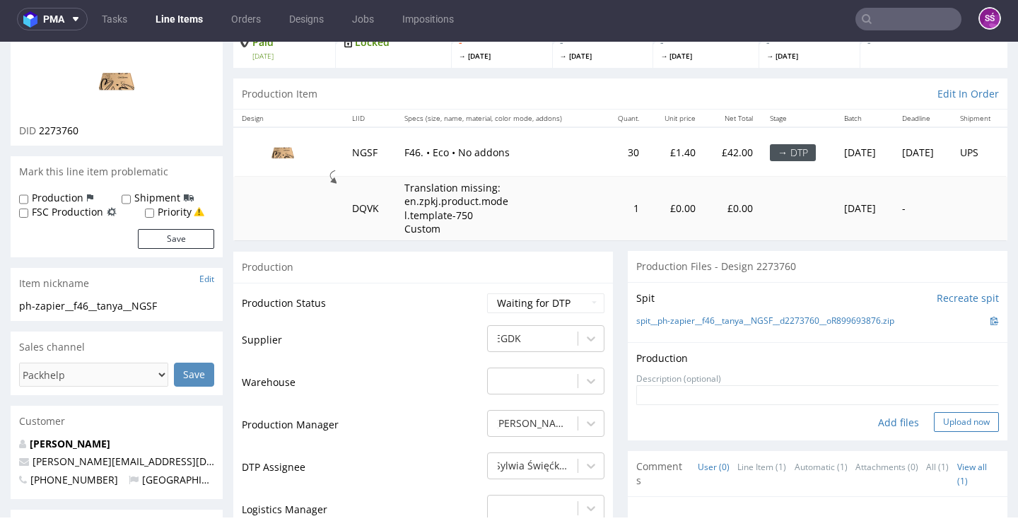
click at [934, 418] on button "Upload now" at bounding box center [966, 422] width 65 height 20
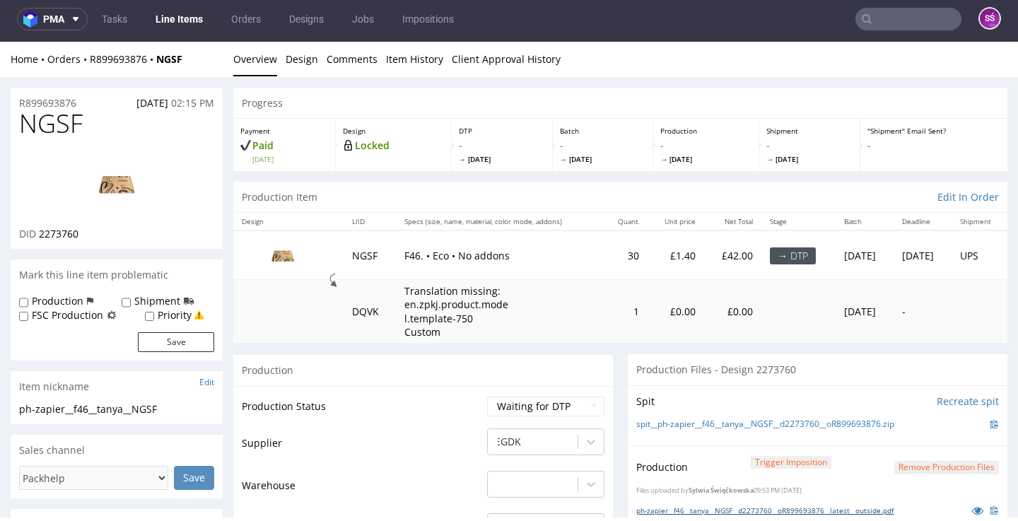
scroll to position [118, 0]
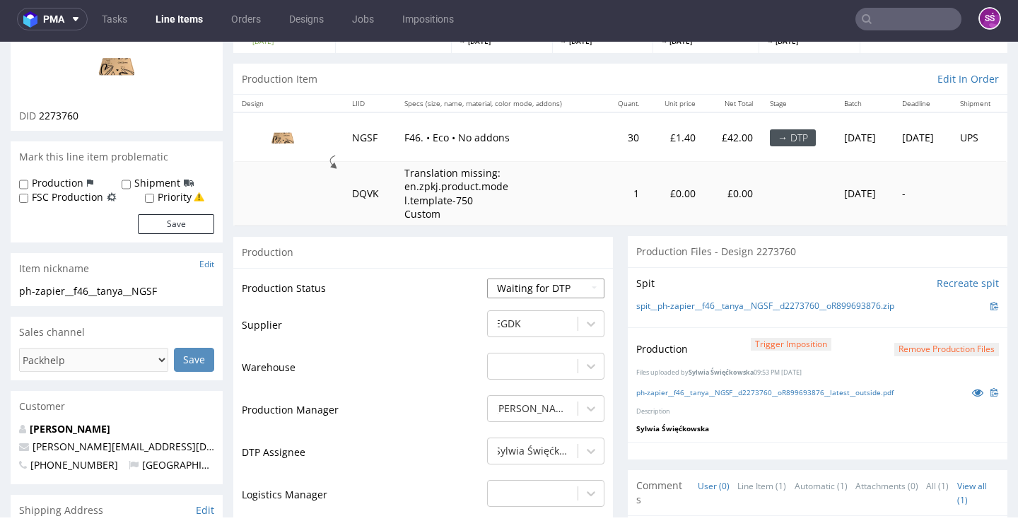
select select "dtp_production_ready"
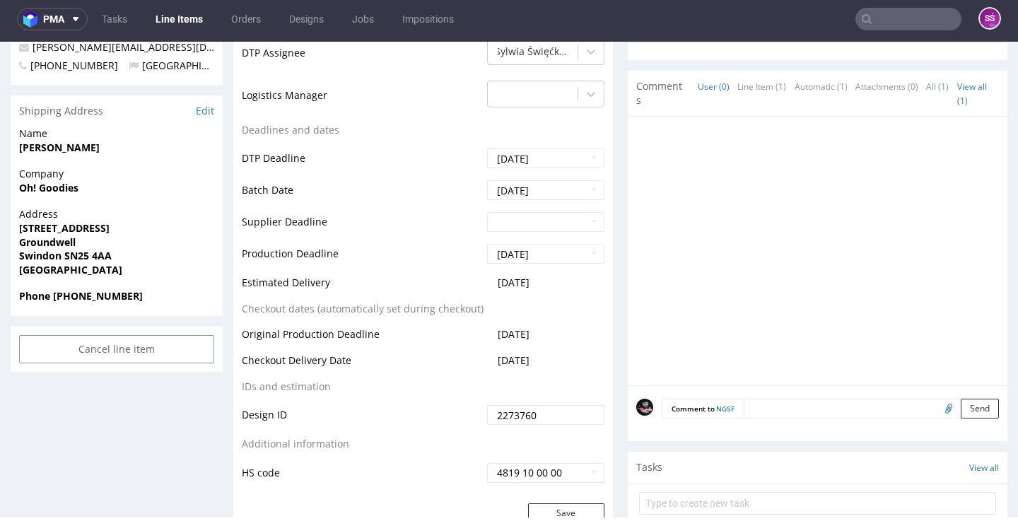
scroll to position [544, 0]
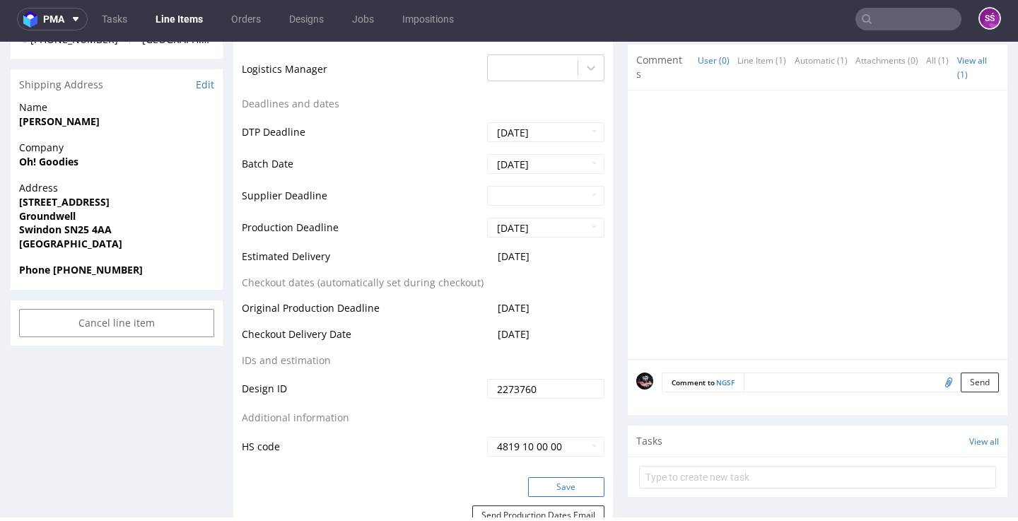
click at [553, 477] on button "Save" at bounding box center [566, 487] width 76 height 20
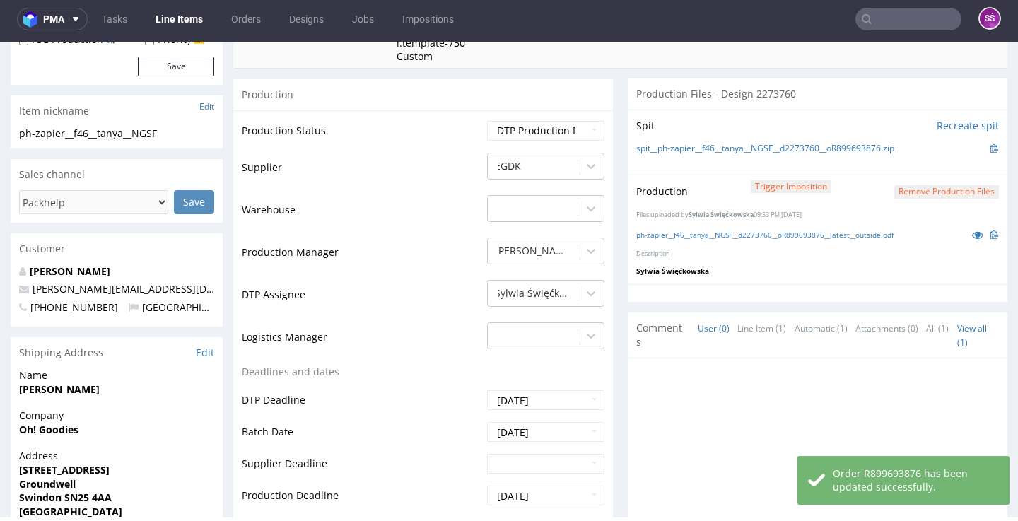
scroll to position [0, 0]
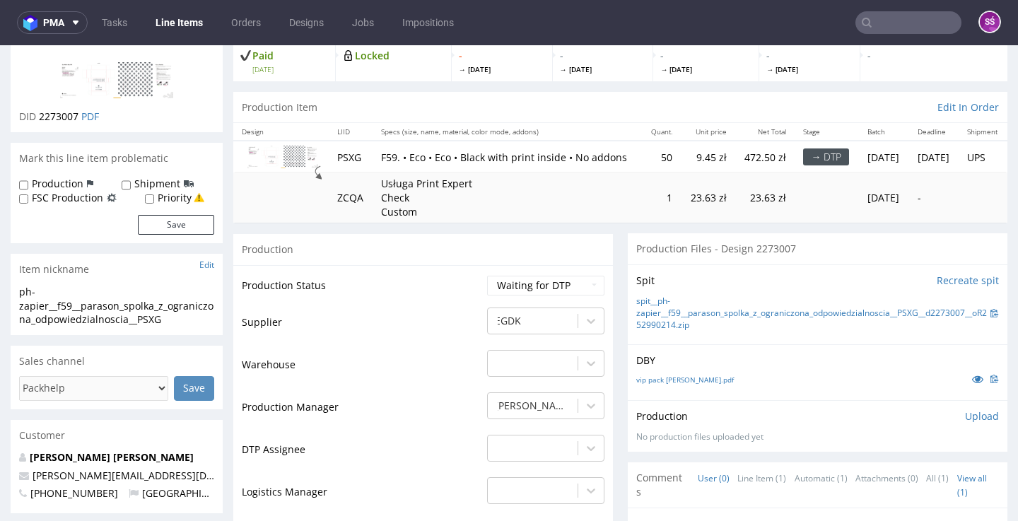
scroll to position [96, 0]
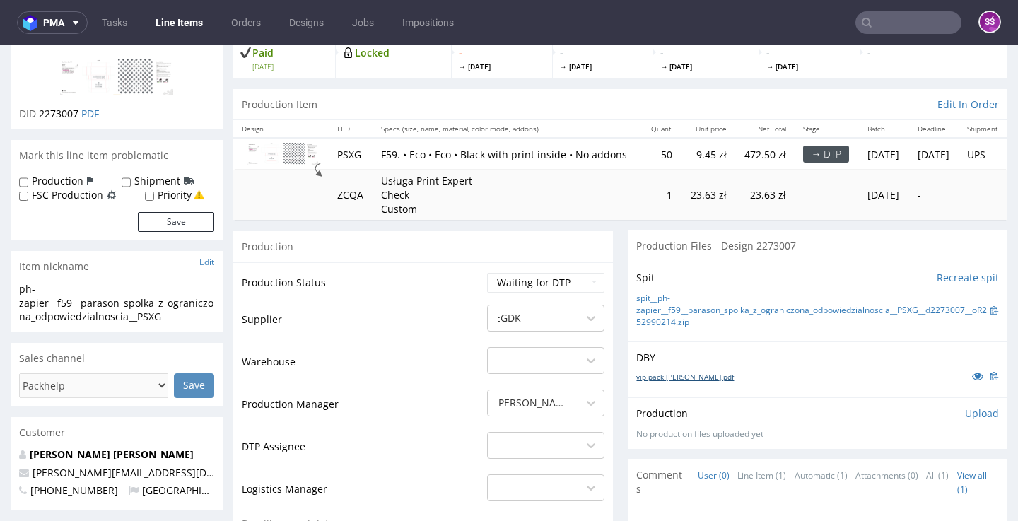
click at [686, 382] on link "vip pack [PERSON_NAME].pdf" at bounding box center [685, 377] width 98 height 10
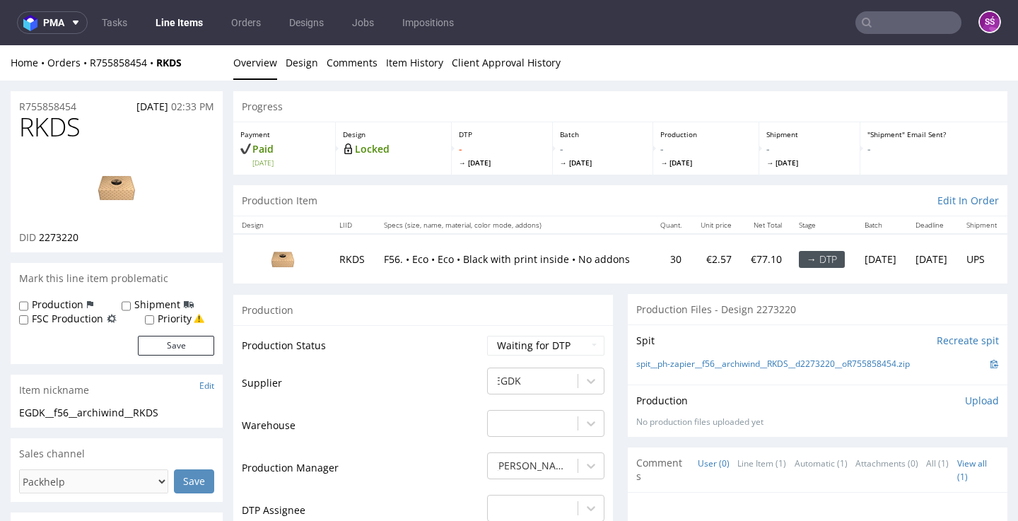
click at [76, 244] on span "2273220" at bounding box center [59, 236] width 40 height 13
click at [61, 244] on span "2273220" at bounding box center [59, 236] width 40 height 13
copy span "2273220"
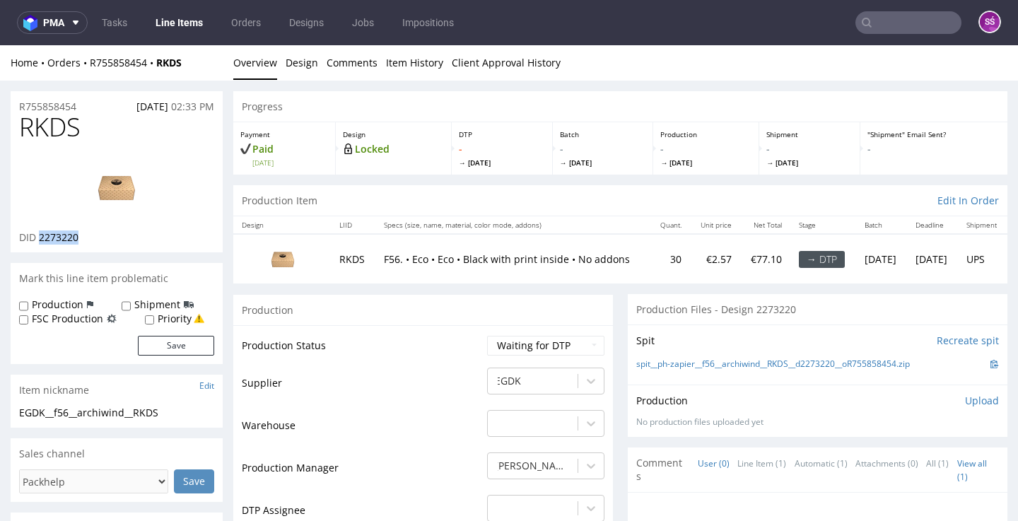
click at [281, 62] on li "Overview" at bounding box center [259, 63] width 52 height 14
click at [291, 64] on link "Design" at bounding box center [302, 62] width 33 height 35
